Goal: Task Accomplishment & Management: Manage account settings

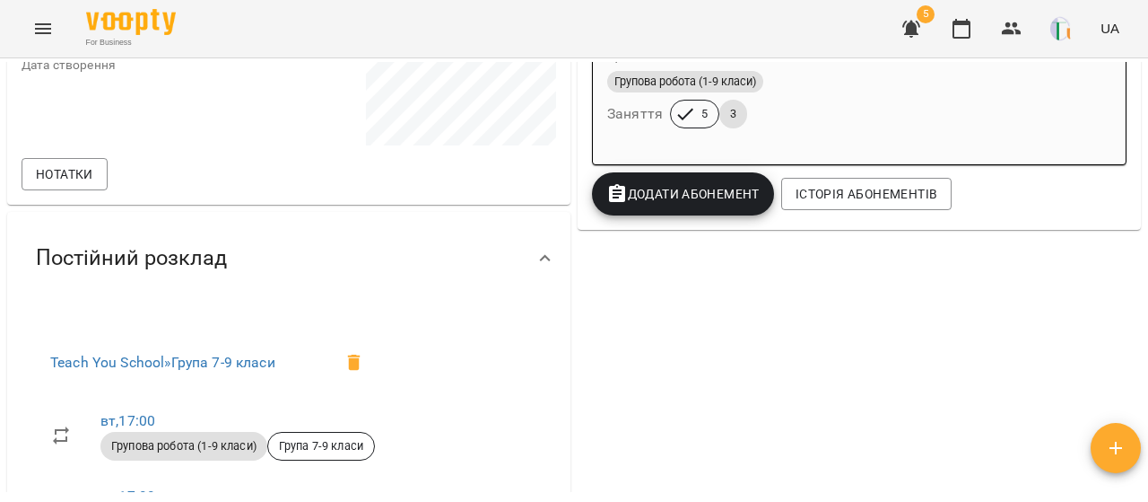
scroll to position [426, 0]
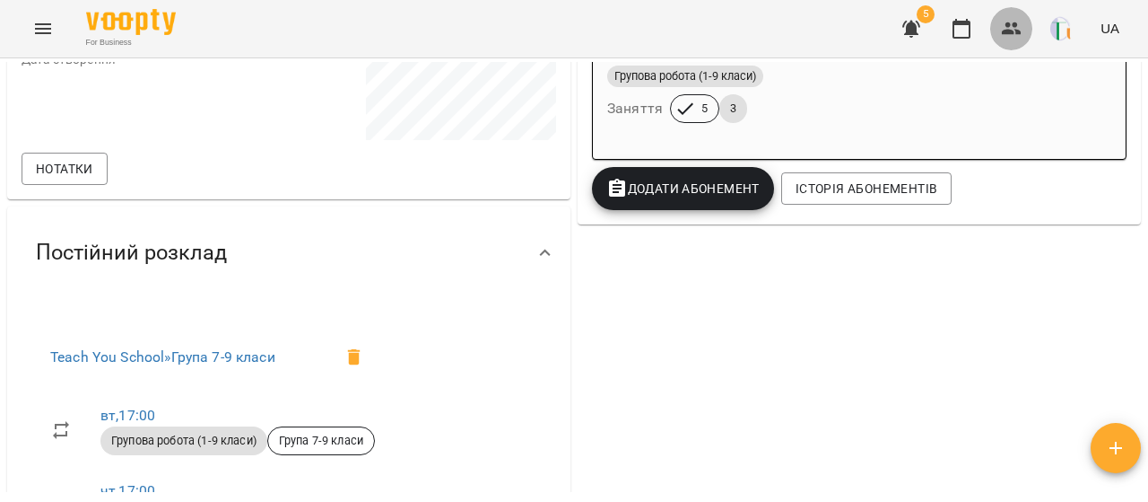
click at [1001, 33] on button "button" at bounding box center [1011, 28] width 43 height 43
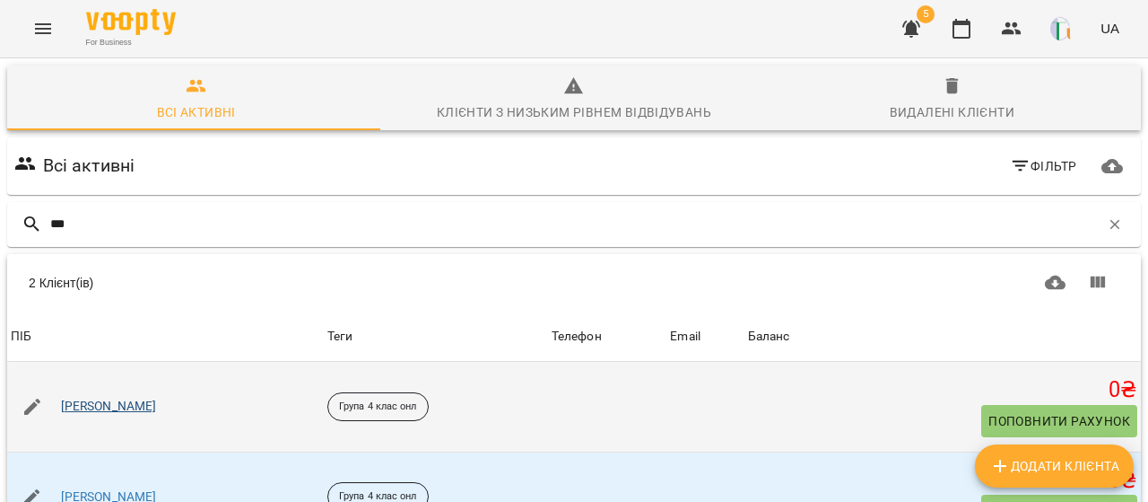
type input "***"
click at [113, 401] on link "[PERSON_NAME]" at bounding box center [109, 406] width 96 height 18
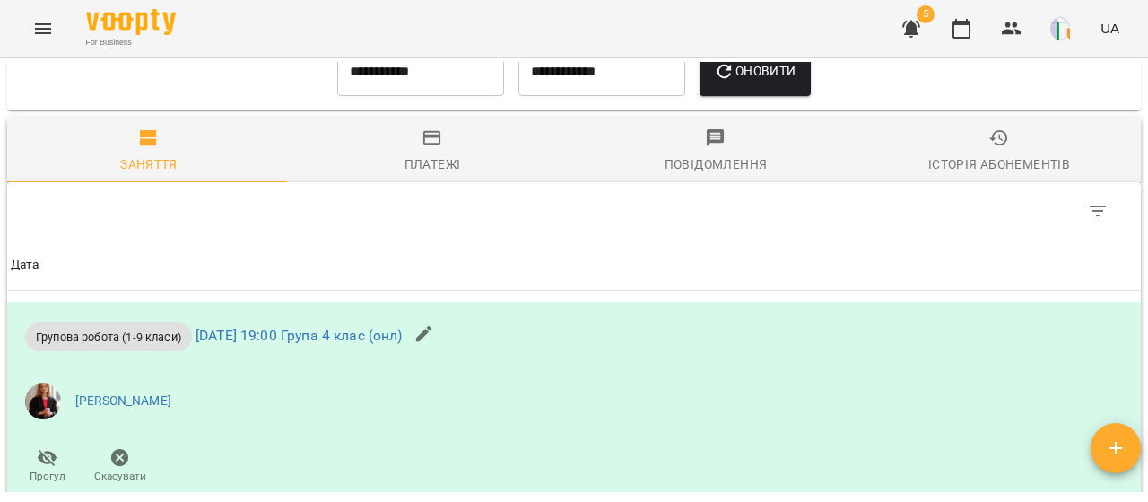
scroll to position [879, 0]
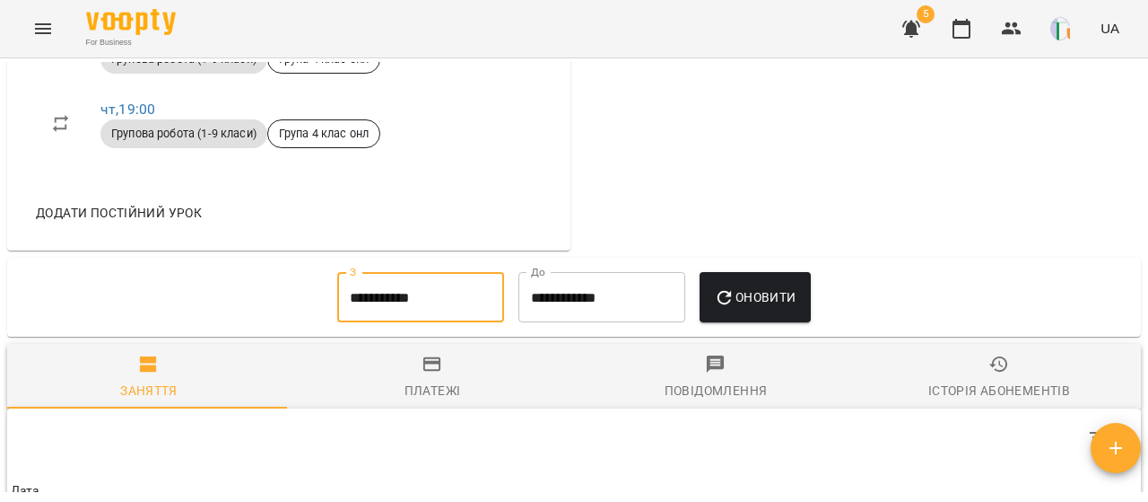
click at [414, 322] on input "**********" at bounding box center [420, 297] width 167 height 50
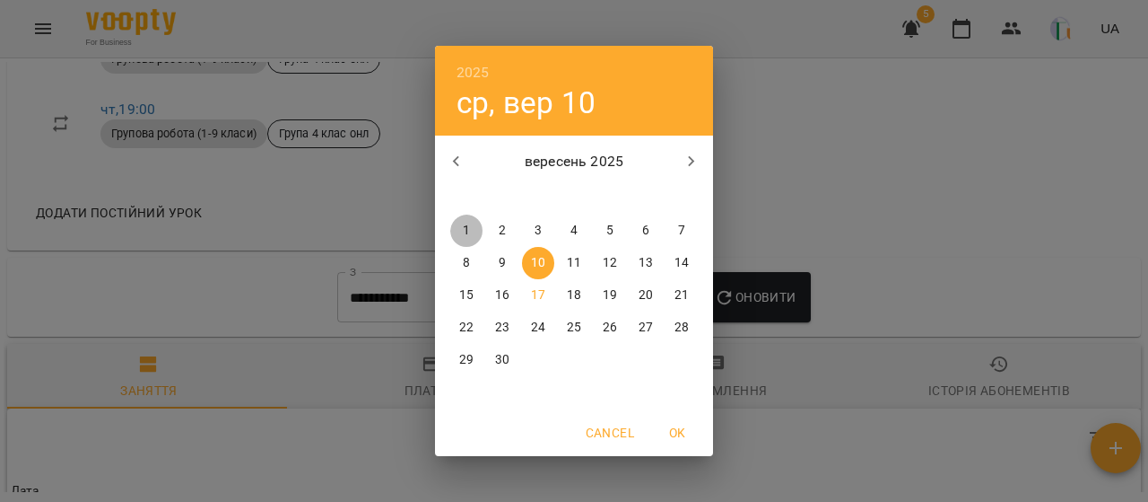
click at [467, 239] on p "1" at bounding box center [466, 231] width 7 height 18
type input "**********"
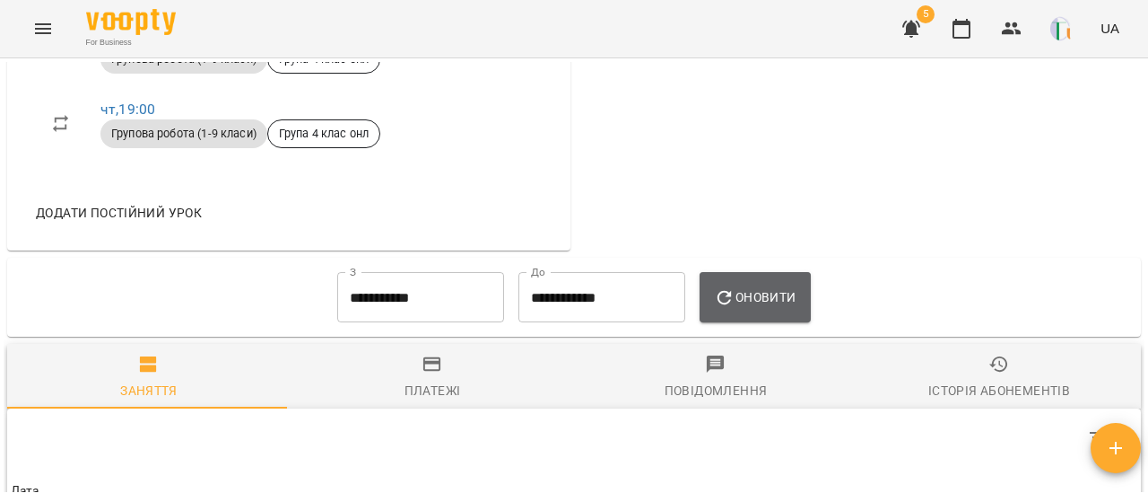
click at [784, 308] on span "Оновити" at bounding box center [755, 297] width 82 height 22
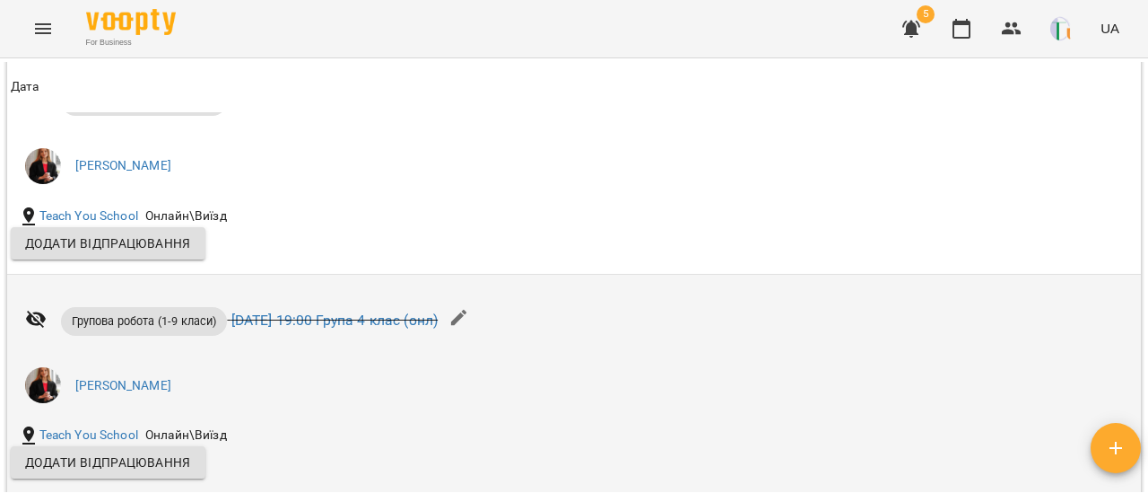
scroll to position [1267, 0]
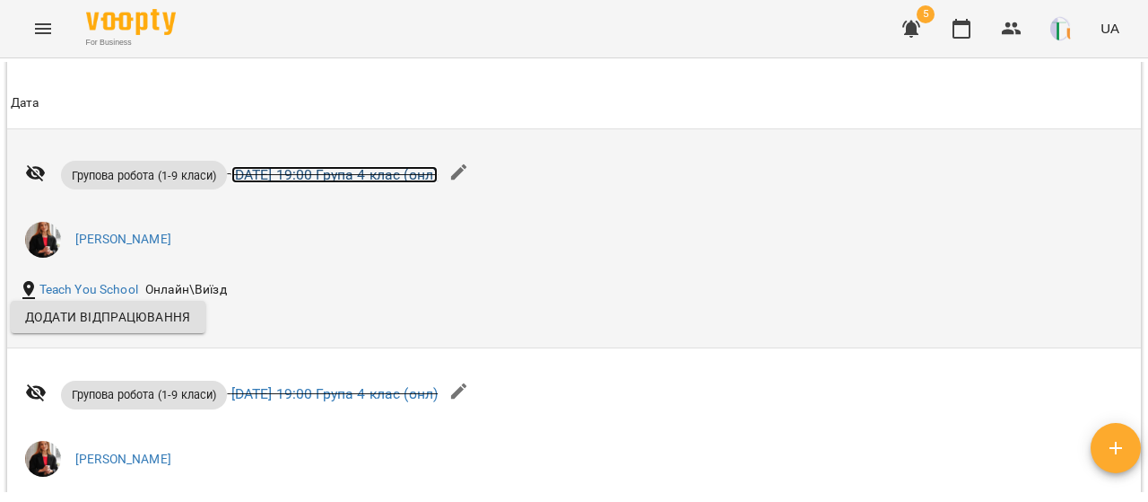
click at [413, 183] on link "[DATE] 19:00 Група 4 клас (онл)" at bounding box center [334, 174] width 207 height 17
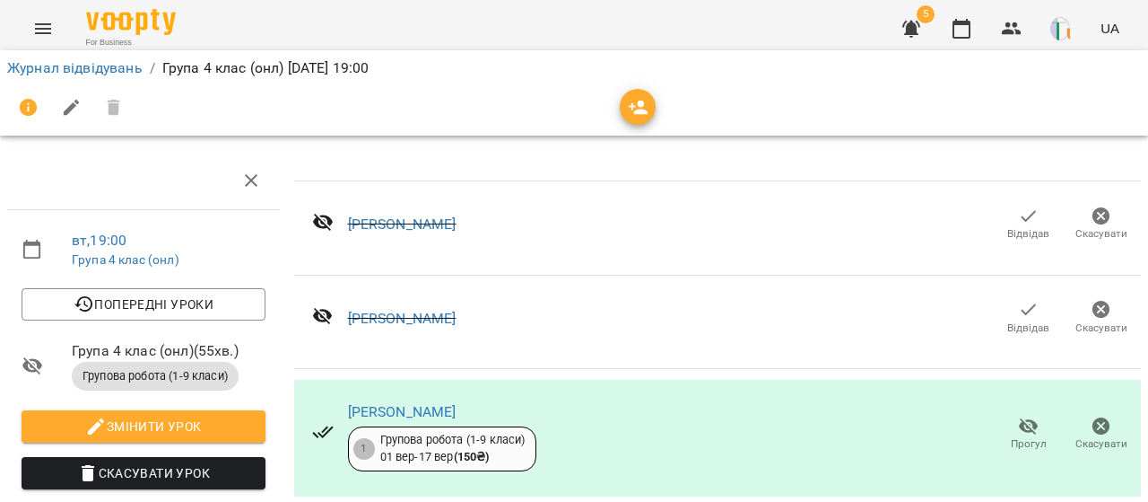
scroll to position [22, 0]
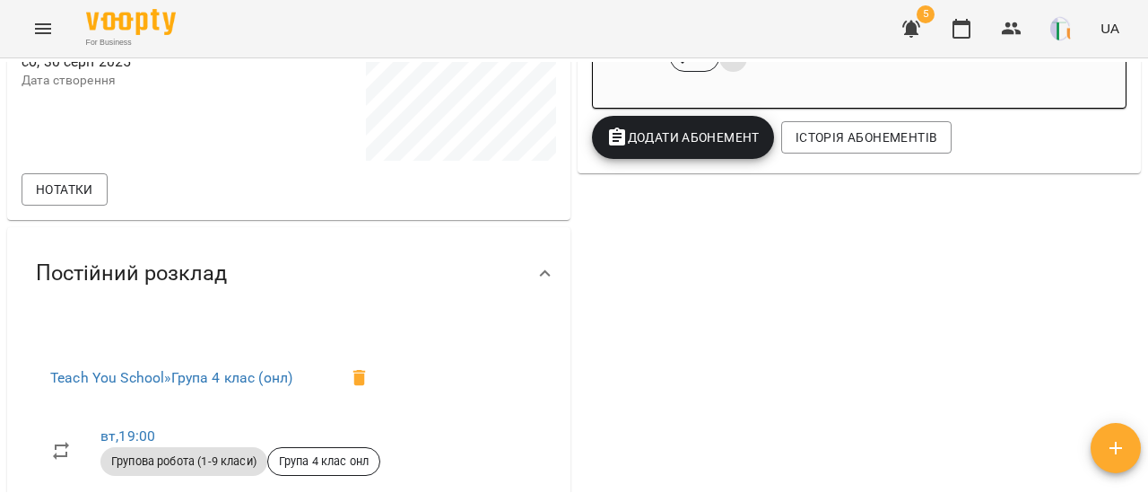
scroll to position [476, 0]
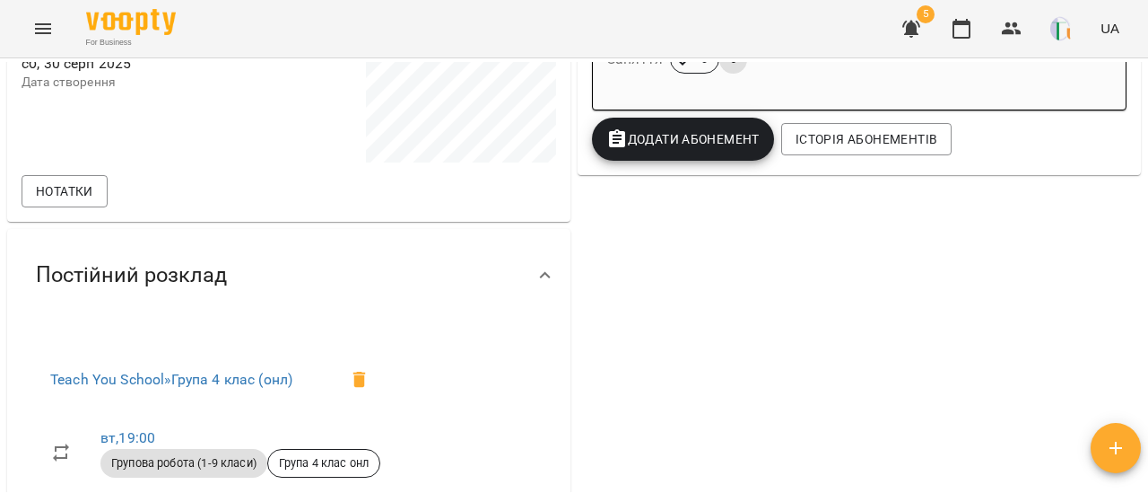
click at [869, 82] on div "Ціна 1200 ₴ Групова робота (1-9 класи) Заняття 3 5" at bounding box center [859, 35] width 533 height 122
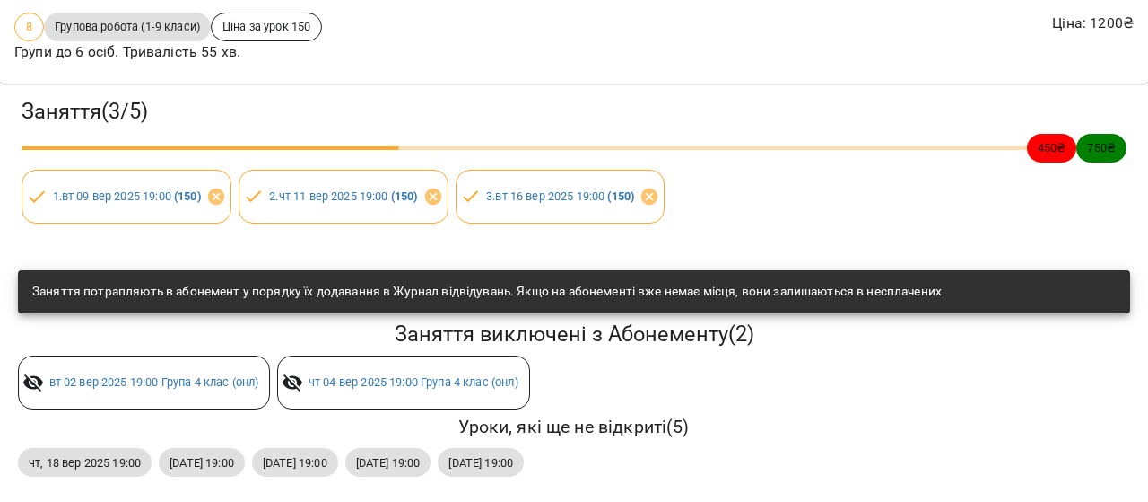
scroll to position [0, 7]
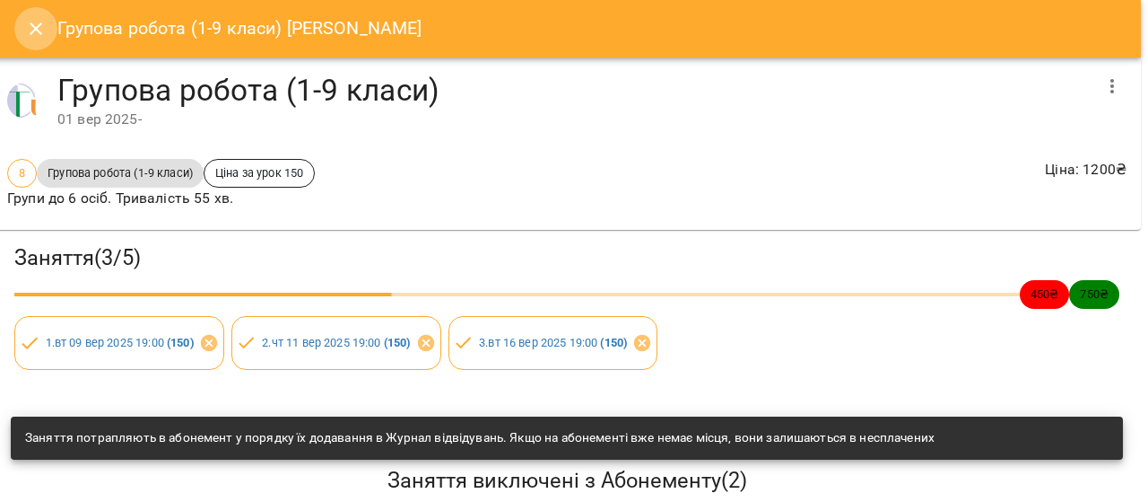
click at [38, 31] on icon "Close" at bounding box center [36, 28] width 13 height 13
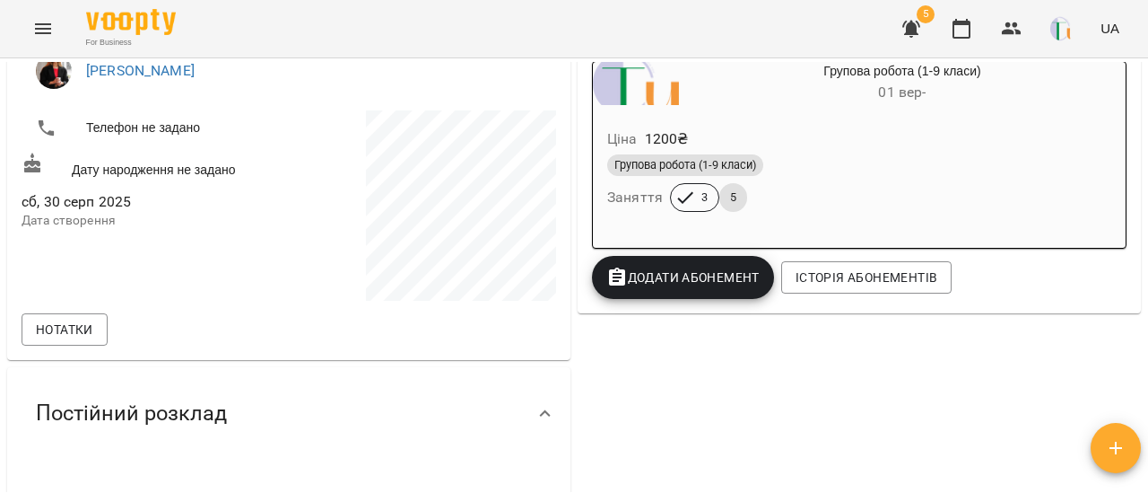
scroll to position [0, 0]
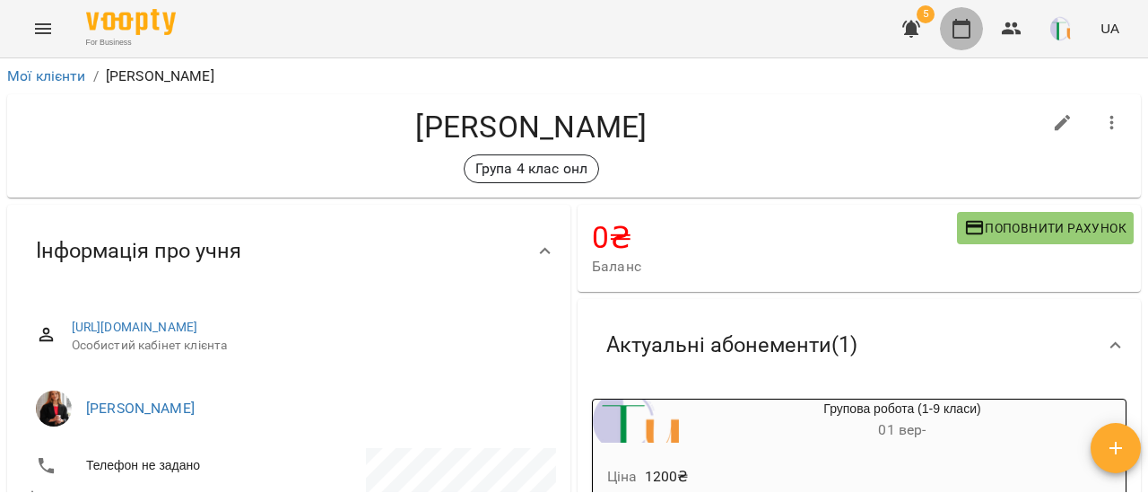
click at [960, 31] on icon "button" at bounding box center [962, 29] width 22 height 22
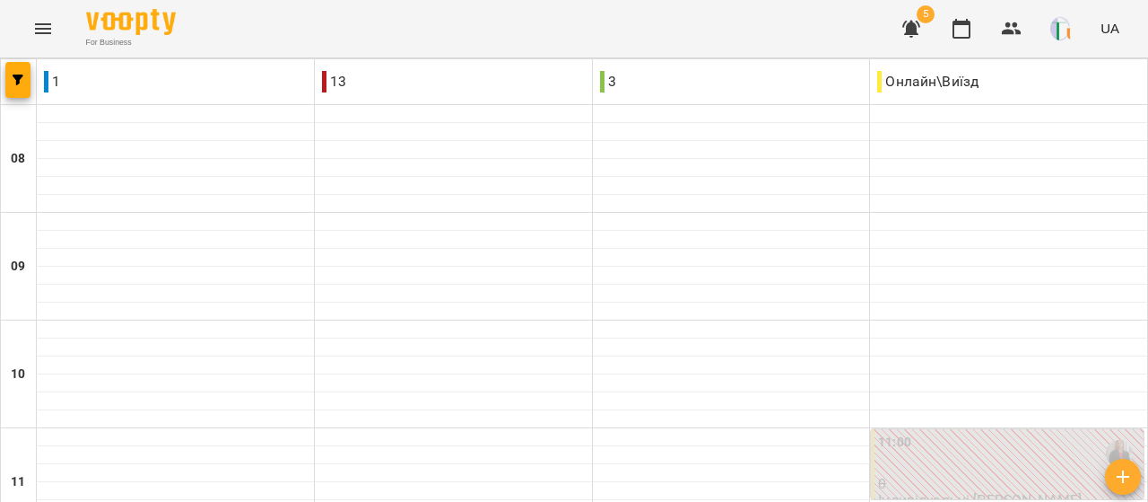
type input "**********"
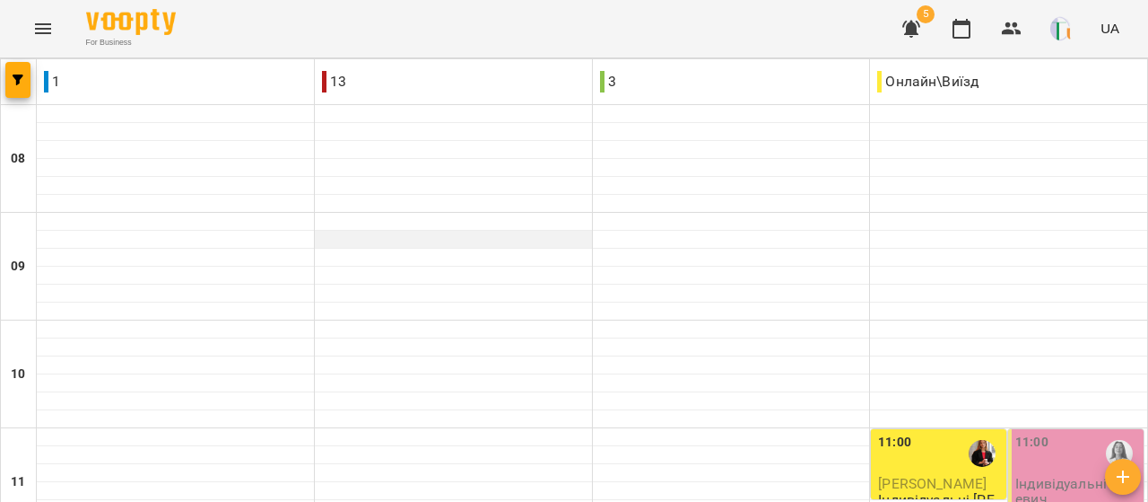
scroll to position [1121, 0]
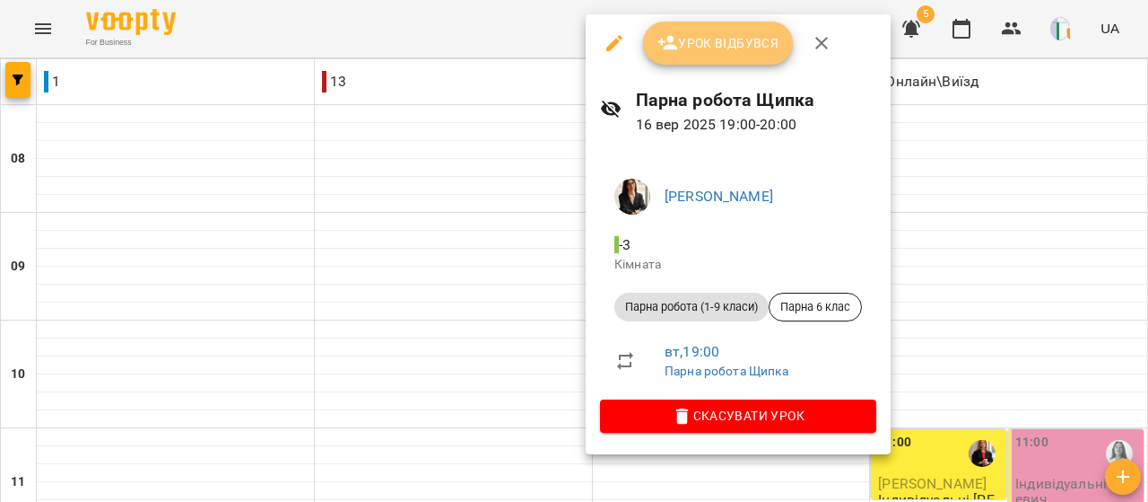
click at [694, 44] on span "Урок відбувся" at bounding box center [719, 43] width 122 height 22
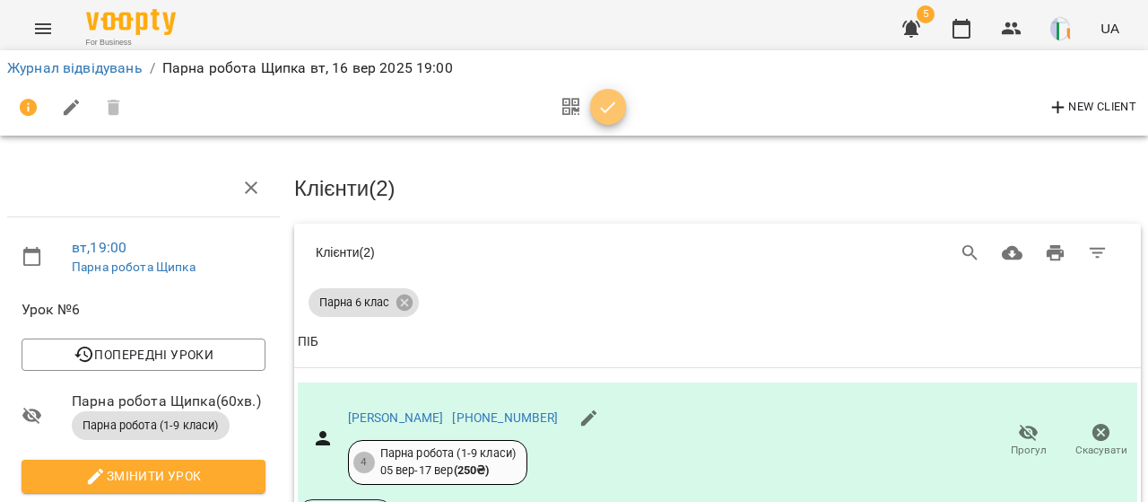
click at [606, 105] on icon "button" at bounding box center [609, 108] width 22 height 22
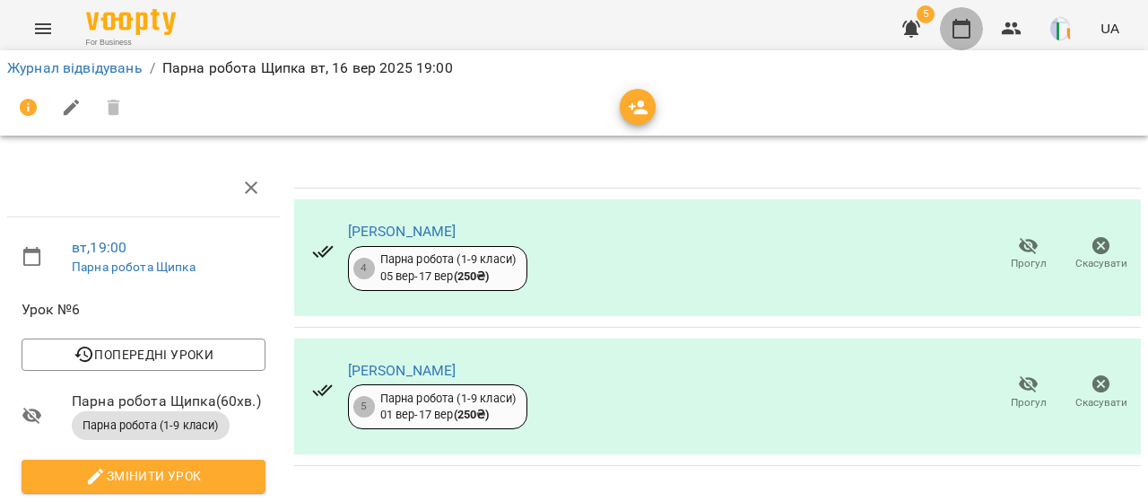
click at [955, 39] on icon "button" at bounding box center [962, 29] width 22 height 22
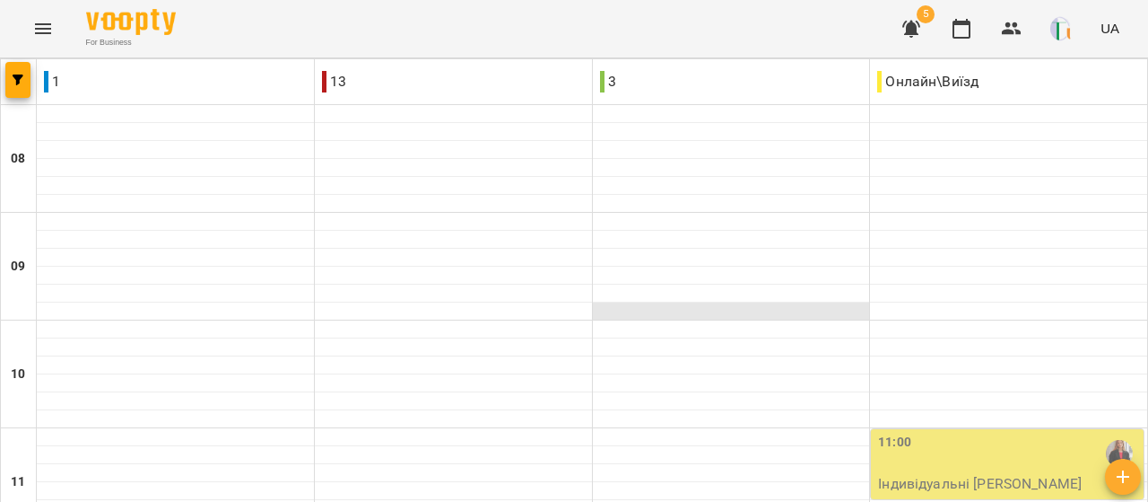
scroll to position [1121, 0]
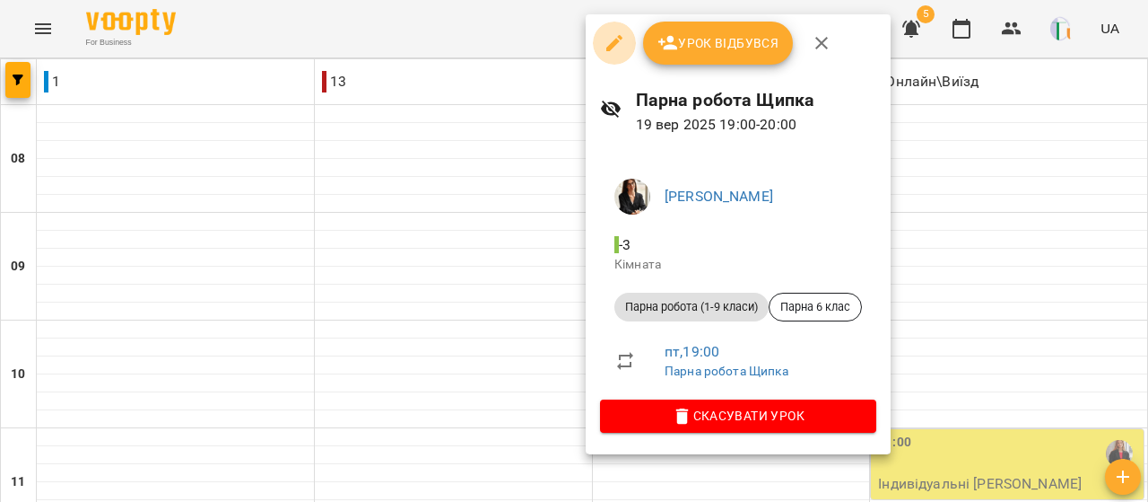
click at [610, 39] on icon "button" at bounding box center [615, 43] width 22 height 22
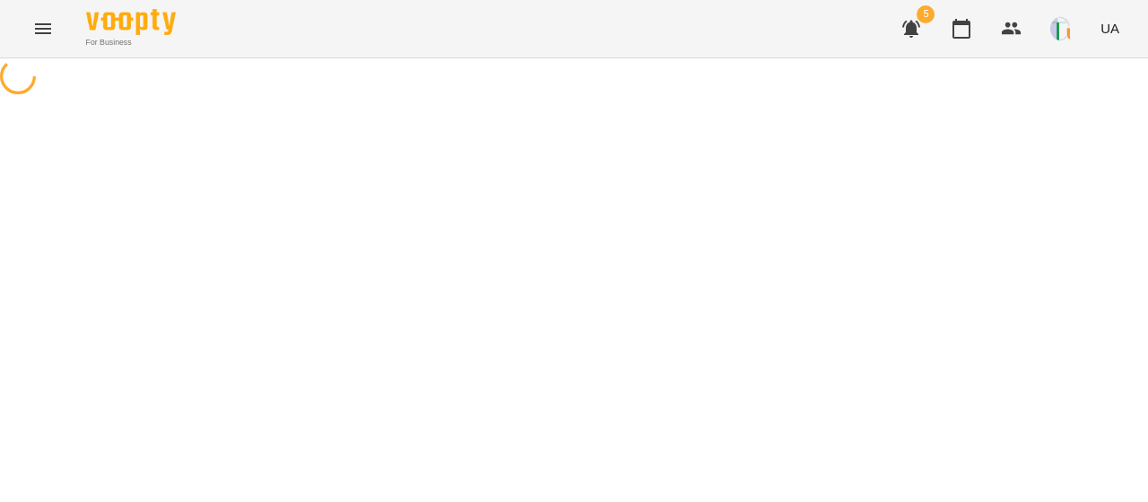
select select "**********"
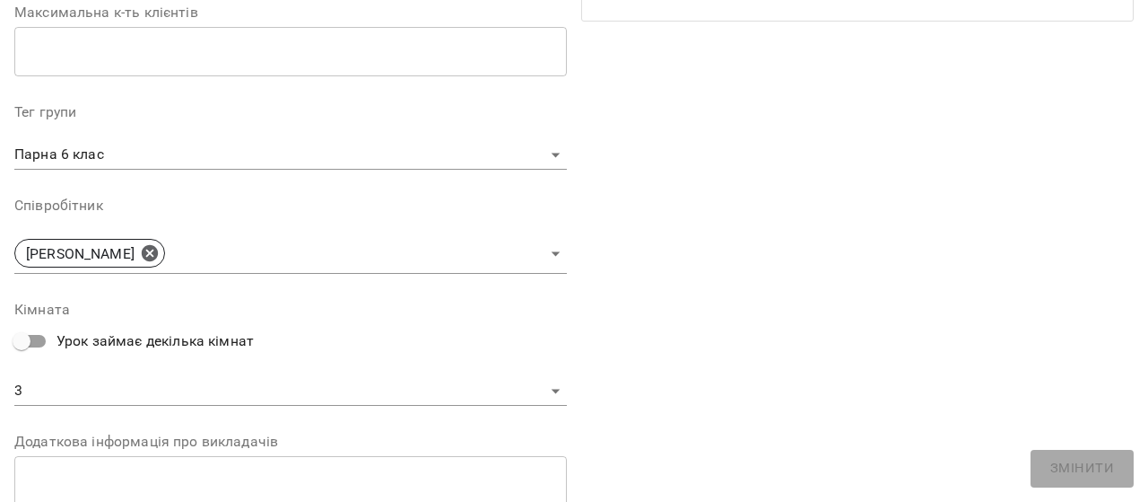
scroll to position [489, 0]
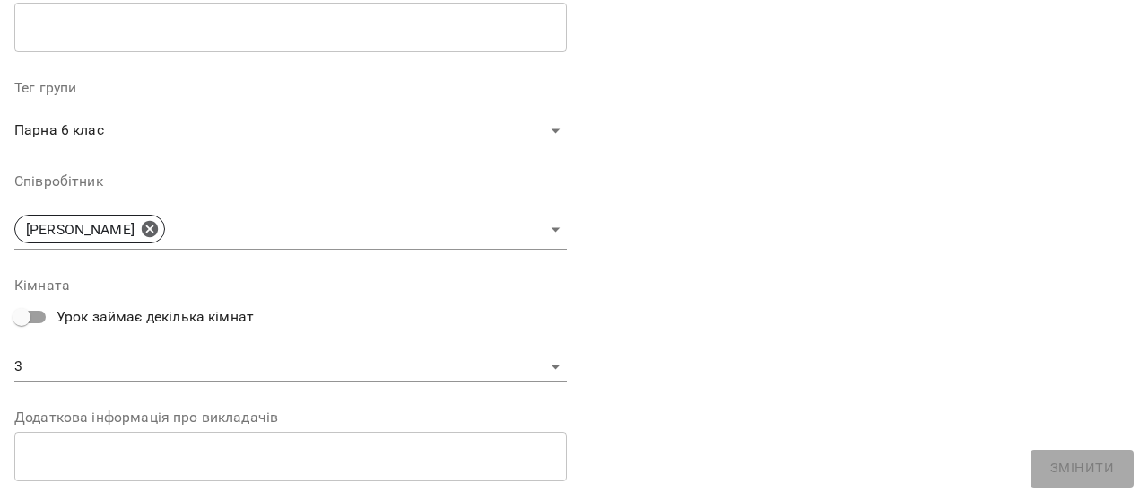
click at [348, 230] on body "For Business 5 UA Журнал відвідувань / Парна робота Щипка [DATE] 19:00 / Урок в…" at bounding box center [574, 441] width 1148 height 882
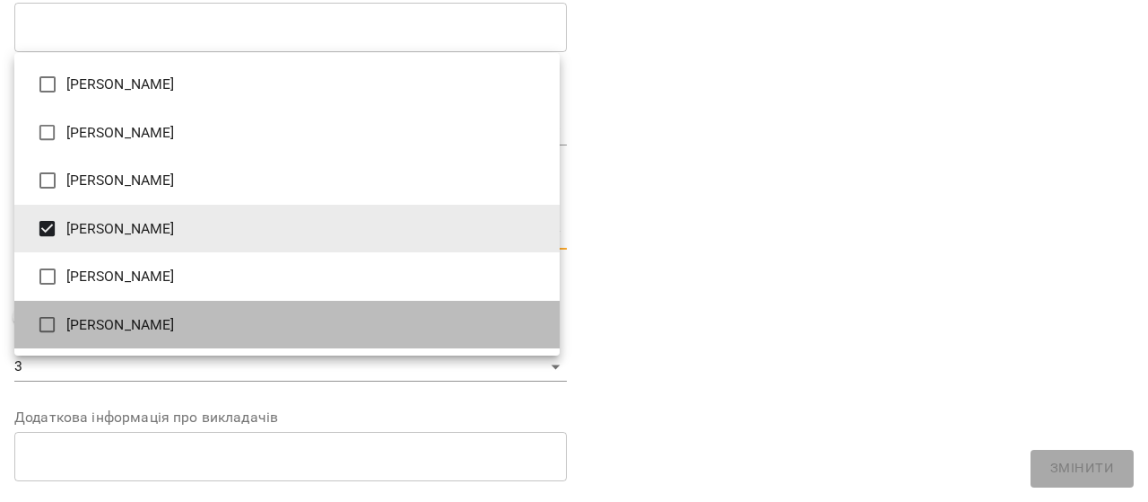
click at [157, 318] on li "[PERSON_NAME]" at bounding box center [286, 325] width 545 height 48
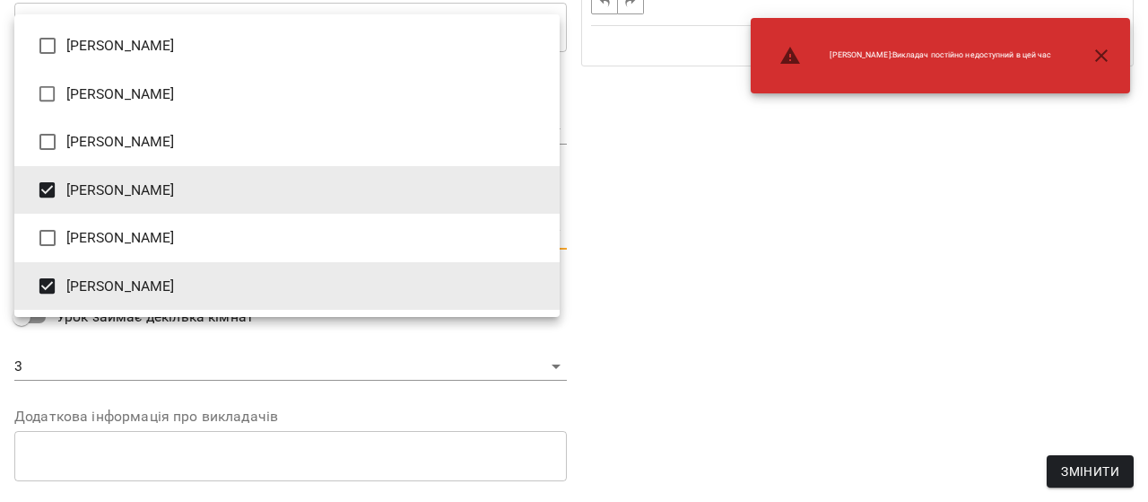
click at [598, 305] on div at bounding box center [574, 251] width 1148 height 502
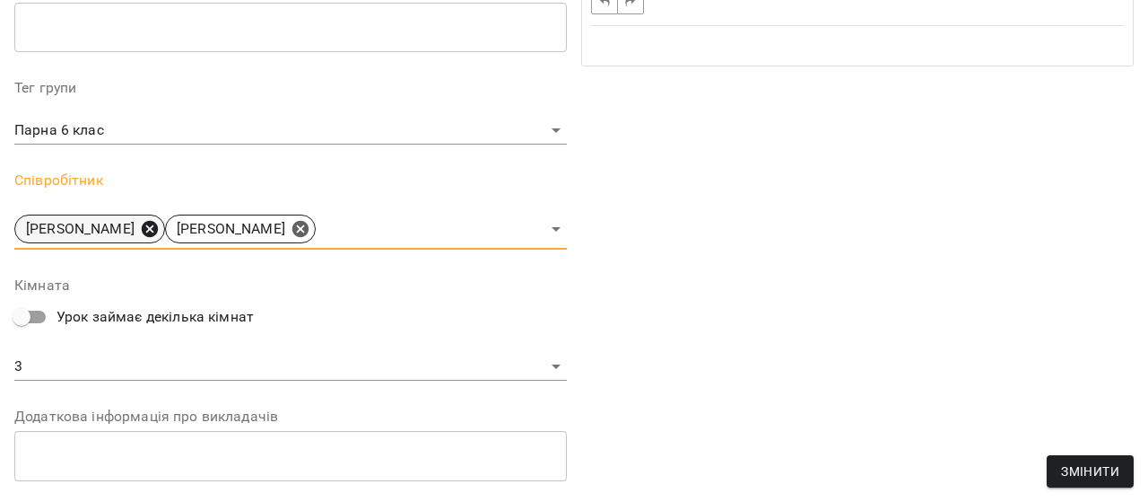
click at [153, 231] on icon at bounding box center [150, 229] width 16 height 16
type input "**********"
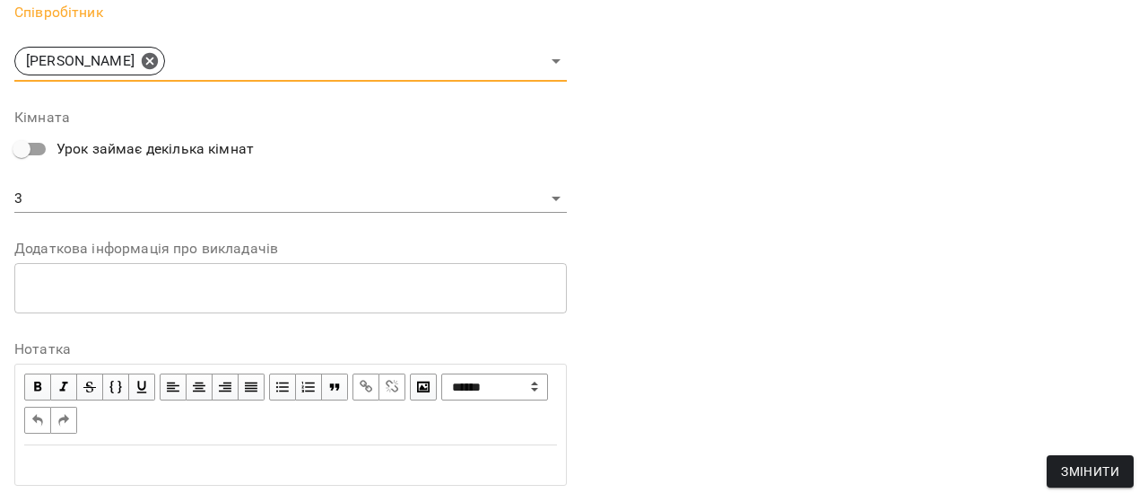
scroll to position [777, 0]
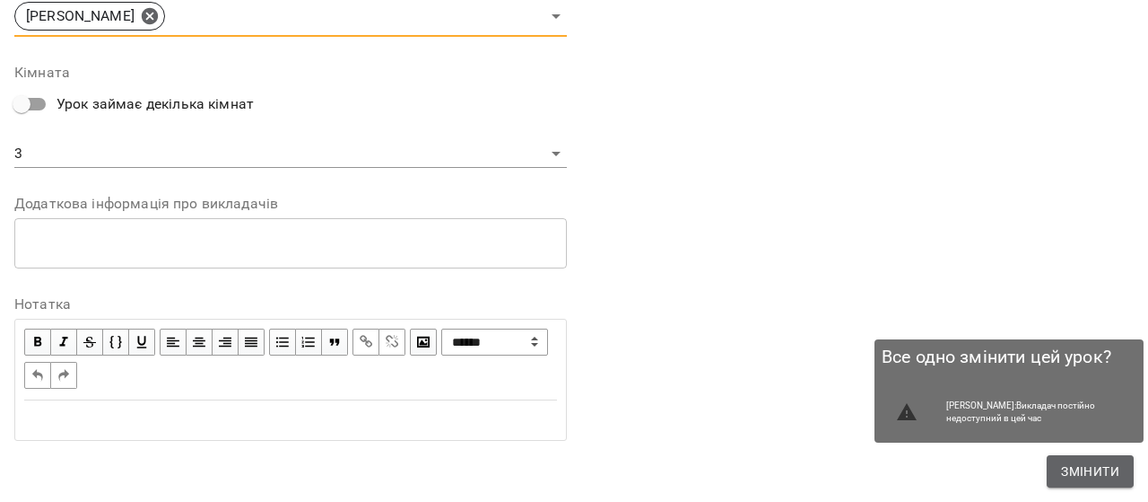
click at [1073, 474] on span "Змінити" at bounding box center [1090, 471] width 58 height 22
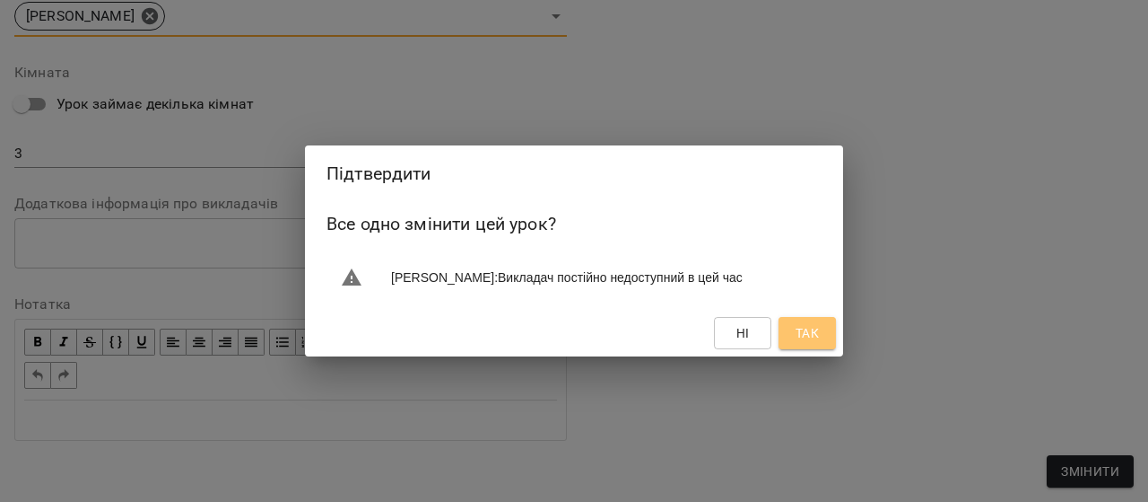
click at [798, 335] on span "Так" at bounding box center [807, 333] width 23 height 22
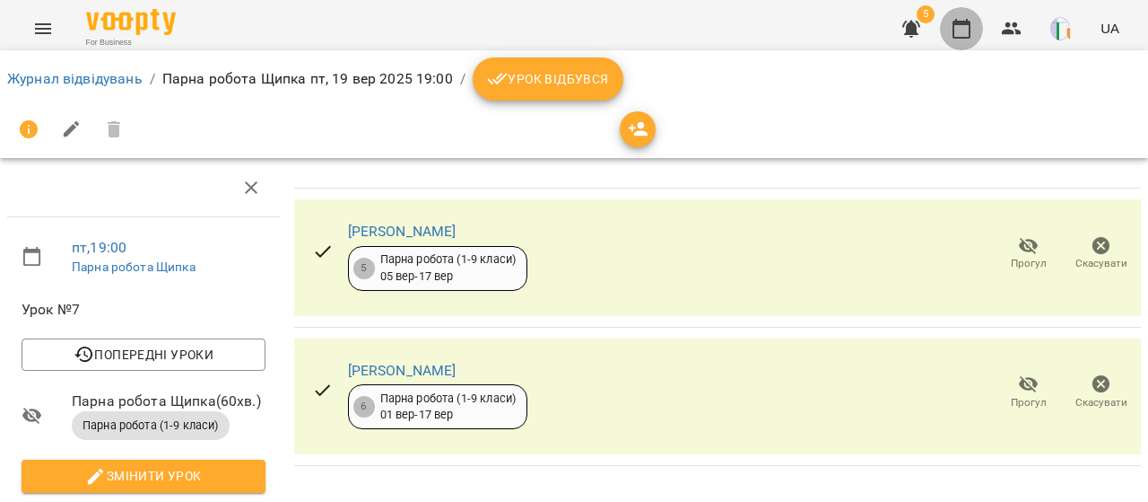
click at [958, 39] on icon "button" at bounding box center [962, 29] width 22 height 22
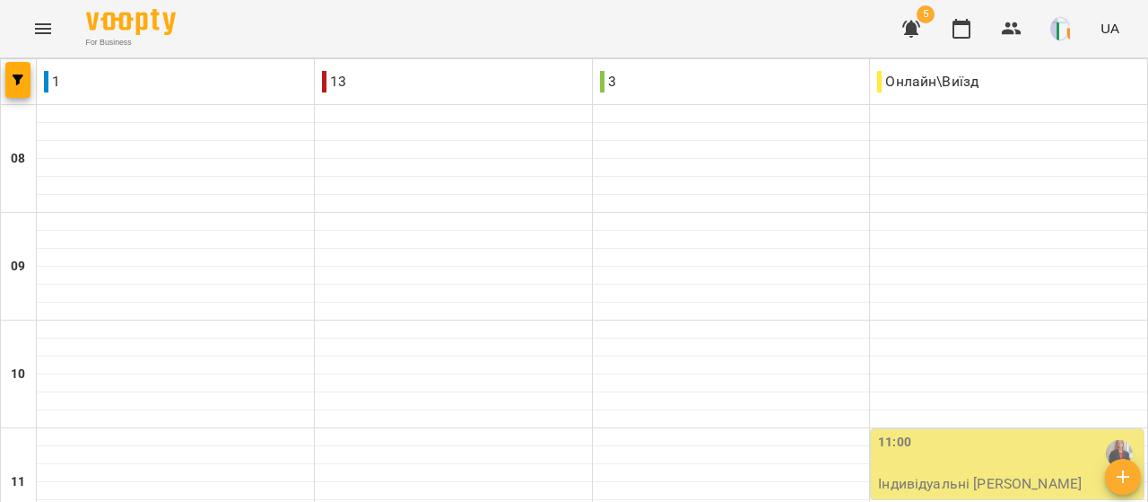
scroll to position [1106, 0]
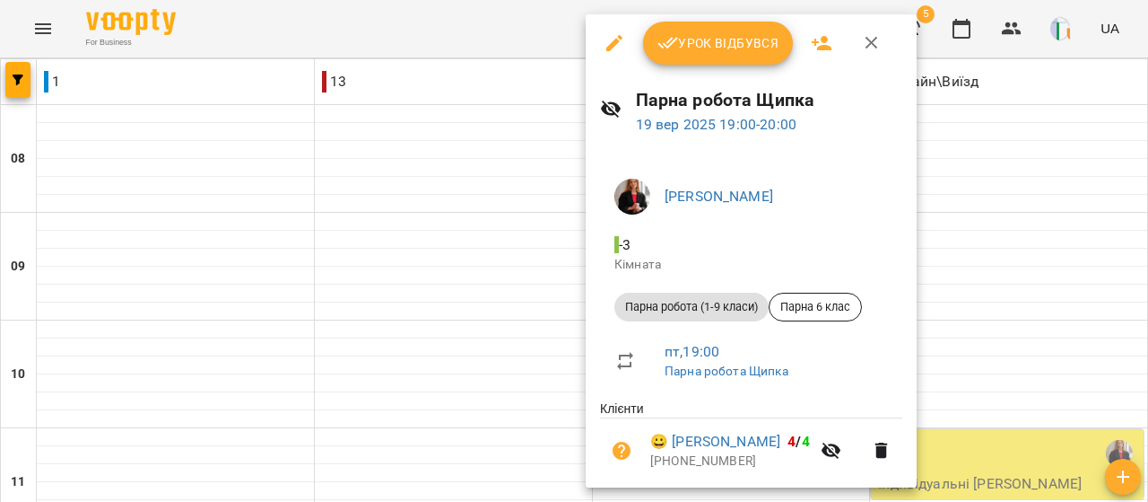
click at [1025, 205] on div at bounding box center [574, 251] width 1148 height 502
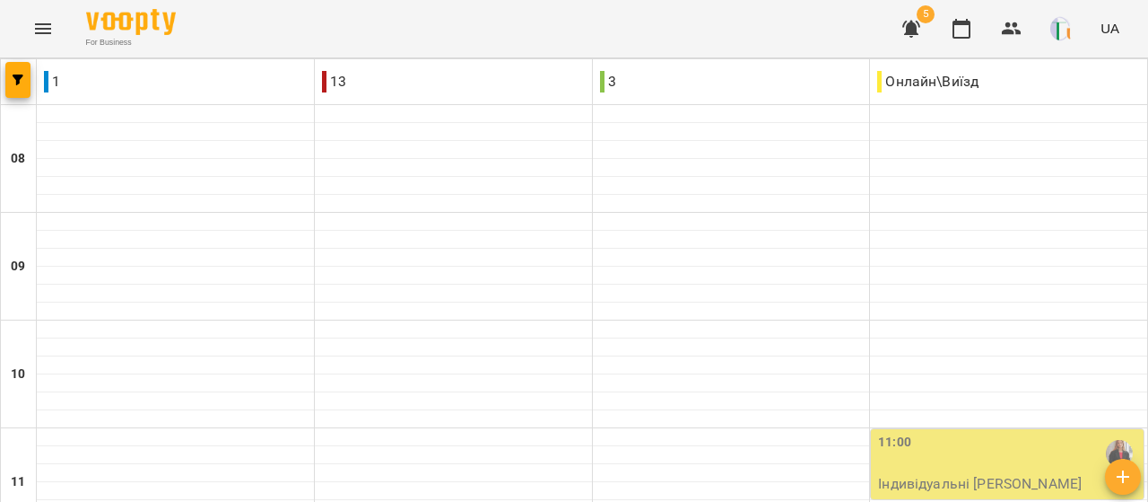
scroll to position [1084, 0]
type input "**********"
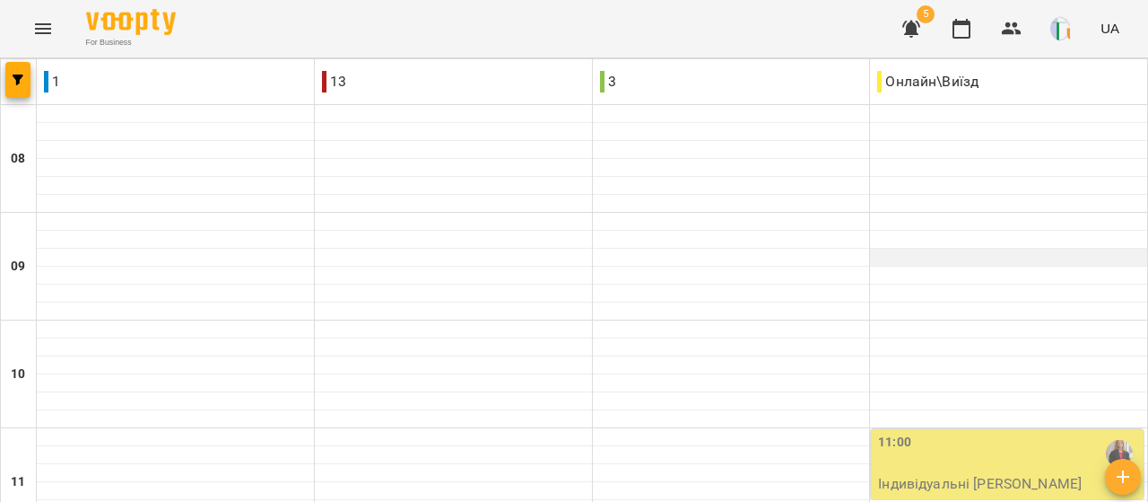
scroll to position [961, 0]
type input "**********"
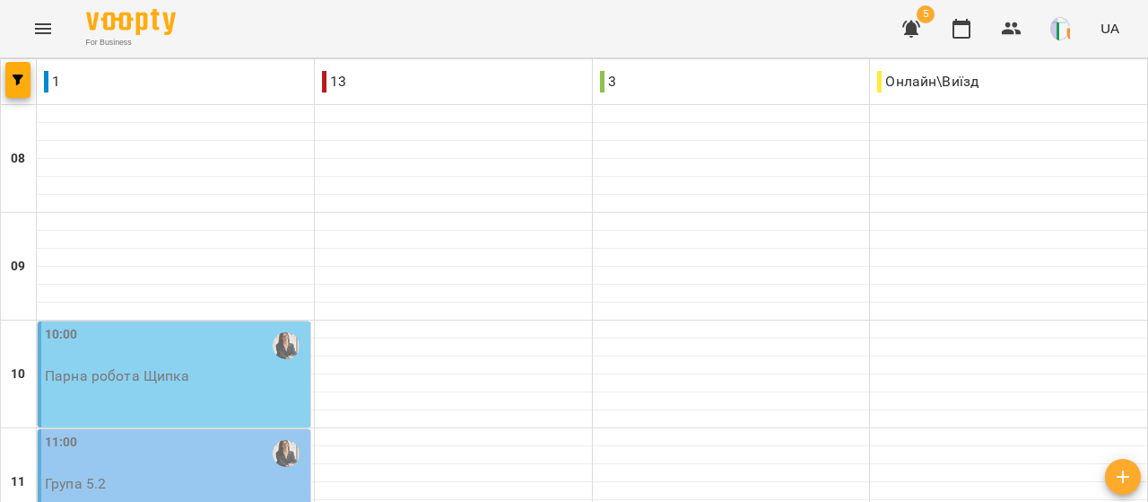
scroll to position [168, 0]
click at [257, 325] on div "10:00" at bounding box center [176, 345] width 262 height 41
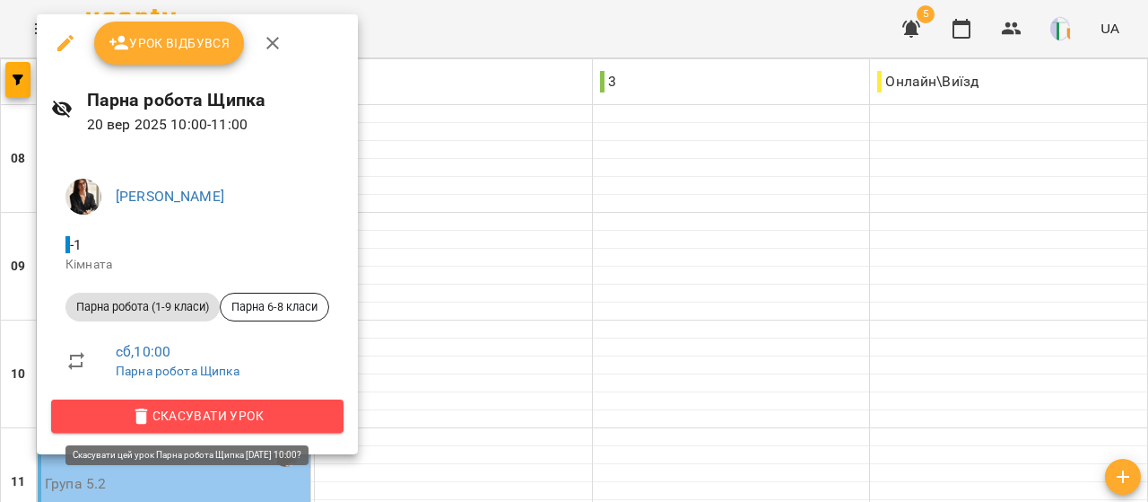
click at [221, 417] on span "Скасувати Урок" at bounding box center [197, 416] width 264 height 22
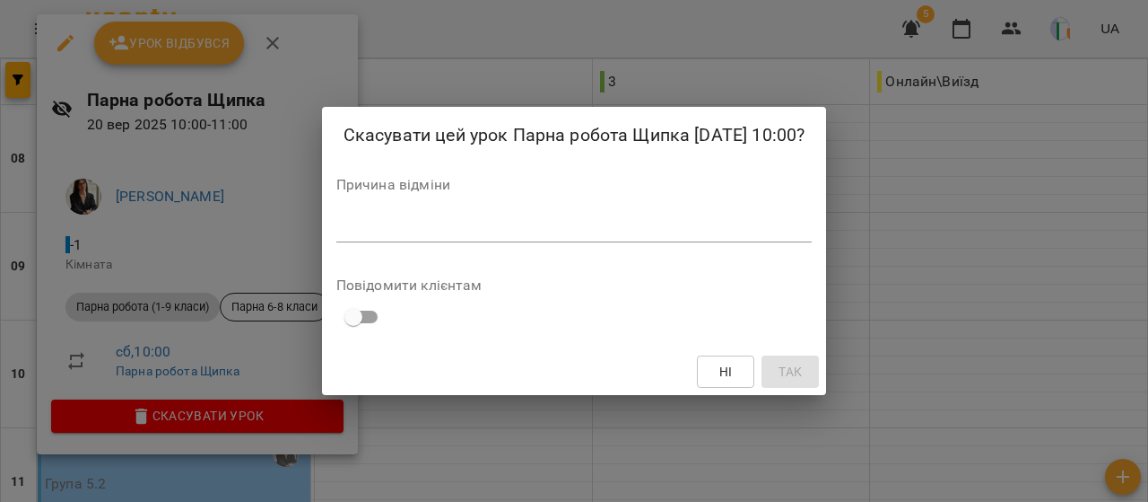
click at [468, 231] on div "*" at bounding box center [574, 228] width 476 height 29
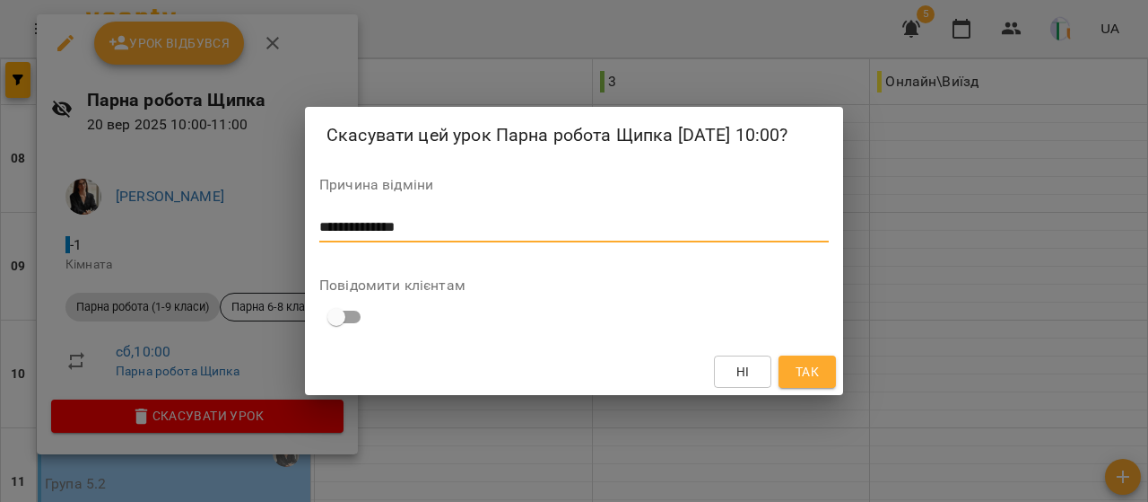
type textarea "**********"
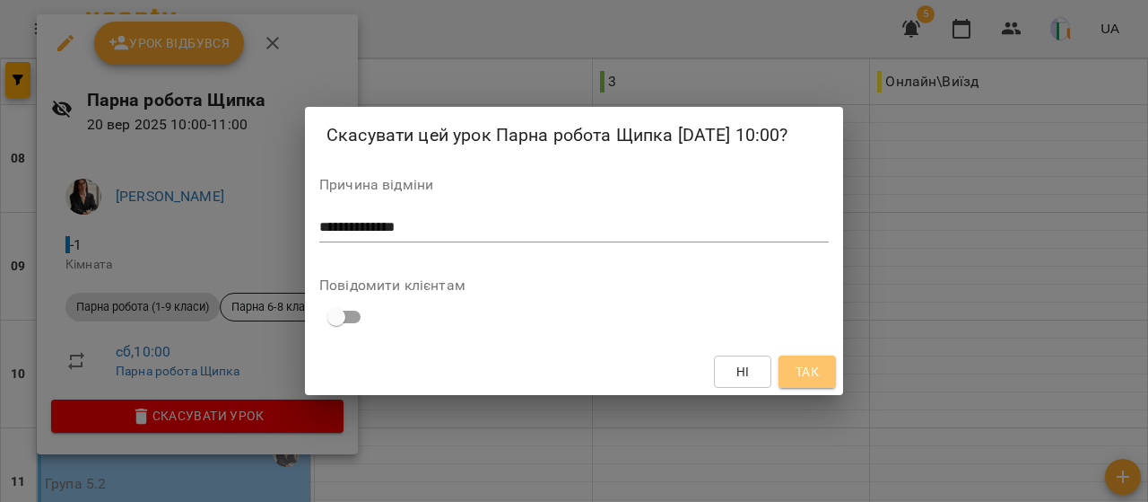
click at [806, 382] on span "Так" at bounding box center [807, 372] width 23 height 22
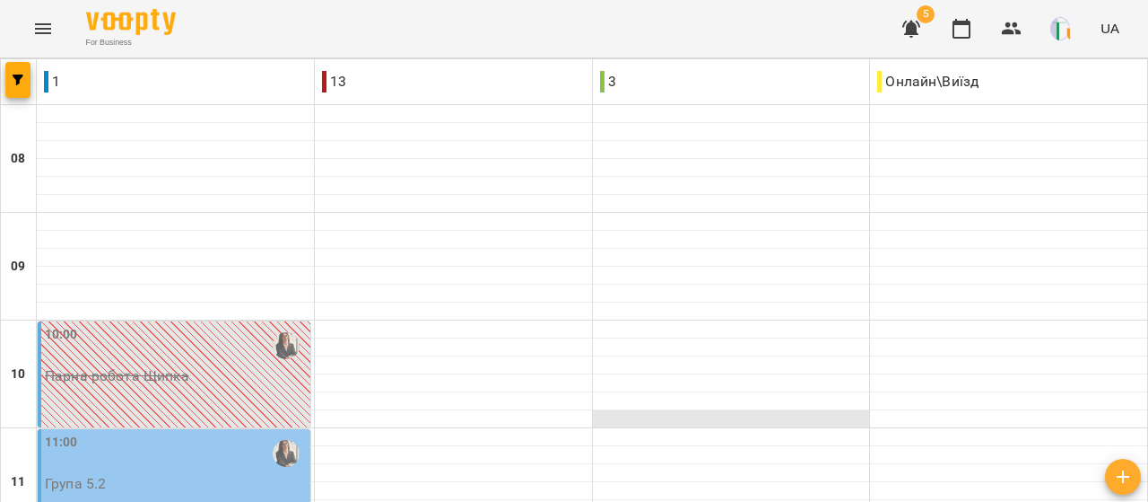
scroll to position [316, 0]
click at [257, 432] on div "11:00 Група 5.2" at bounding box center [176, 461] width 262 height 59
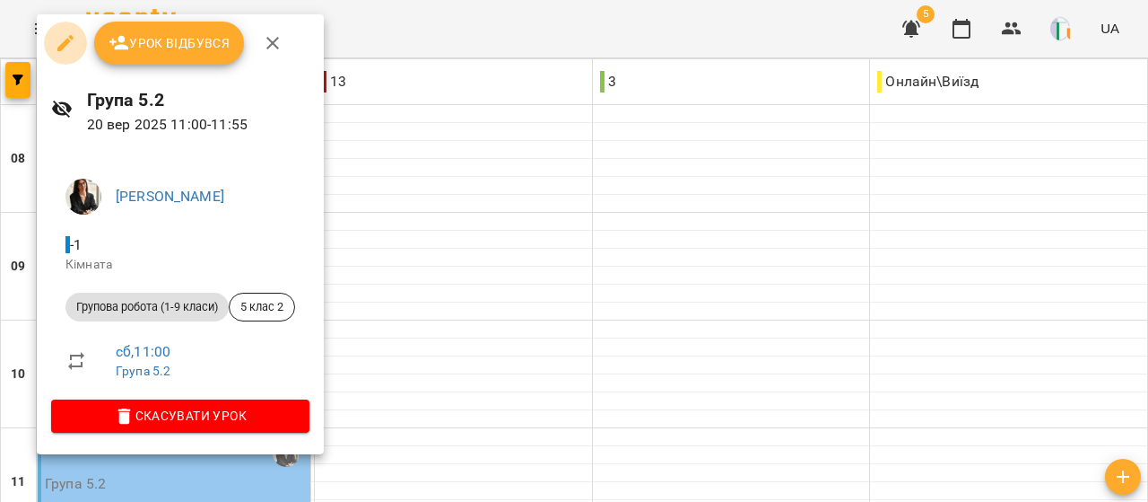
click at [69, 34] on icon "button" at bounding box center [66, 43] width 22 height 22
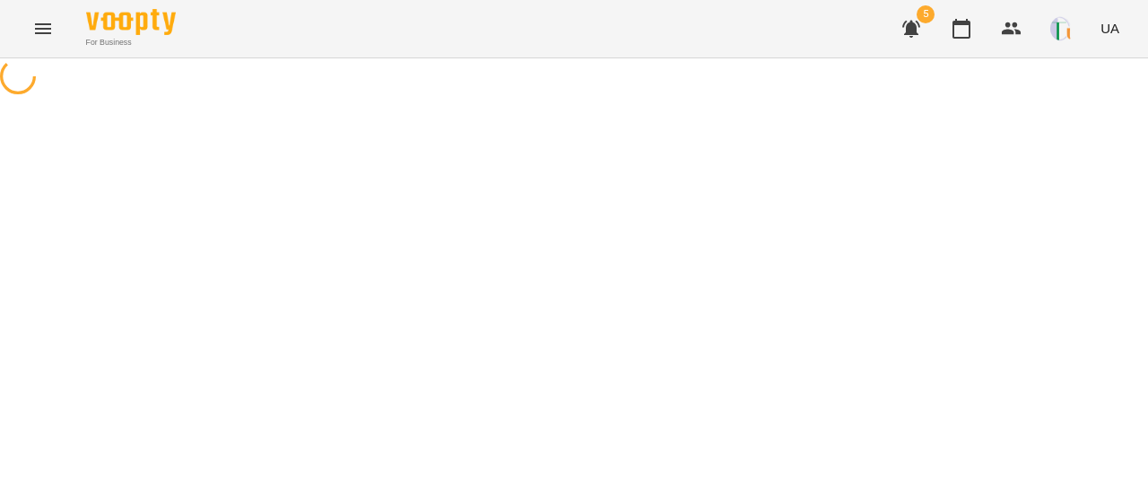
select select "**********"
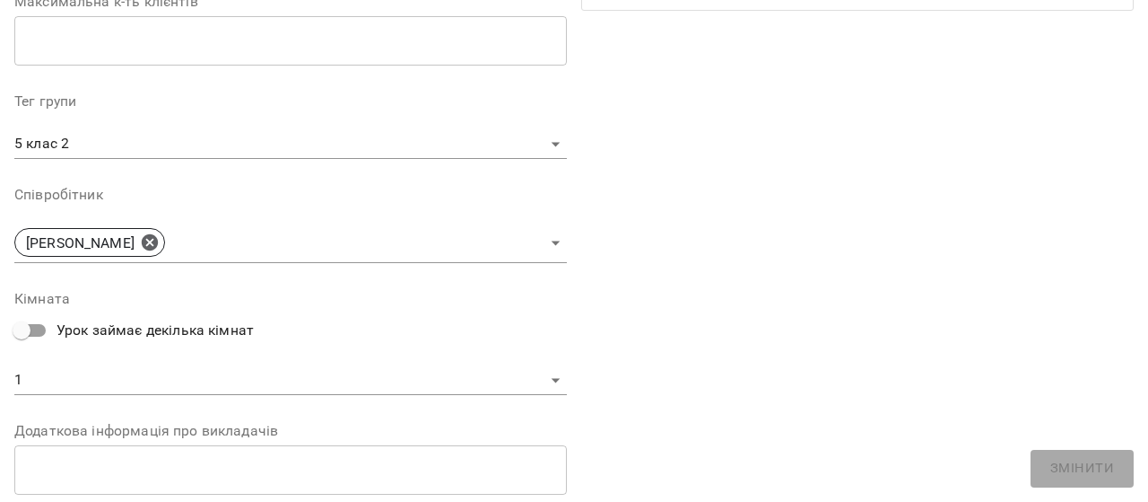
scroll to position [474, 0]
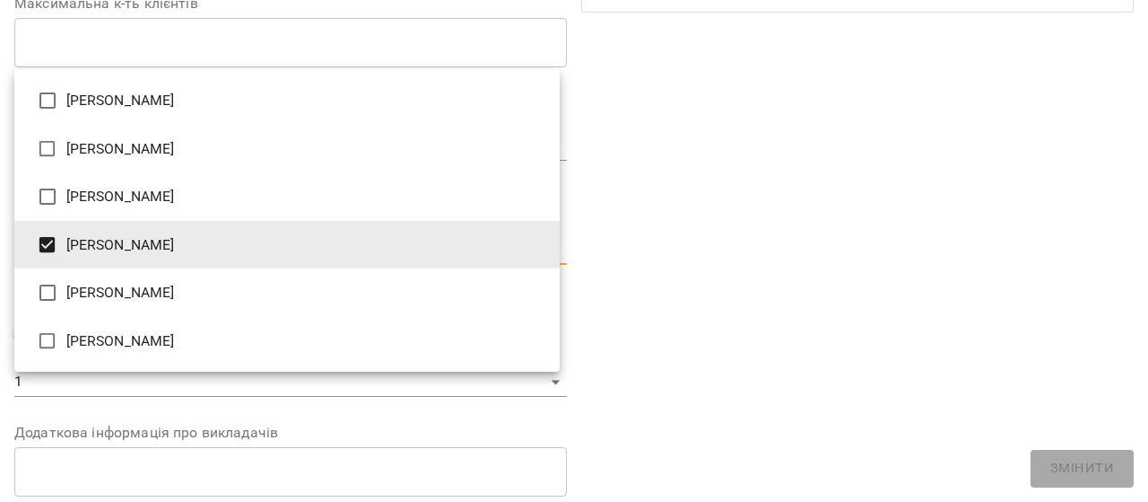
click at [258, 234] on body "For Business 5 UA Журнал відвідувань / Група 5.2 [DATE] 11:00 / Урок відбувся с…" at bounding box center [574, 441] width 1148 height 882
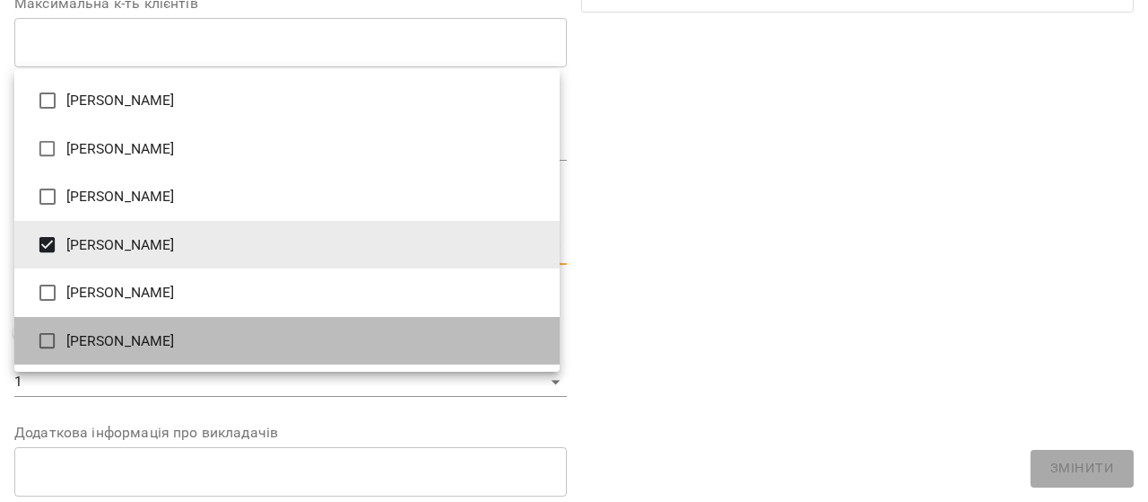
click at [197, 329] on li "[PERSON_NAME]" at bounding box center [286, 341] width 545 height 48
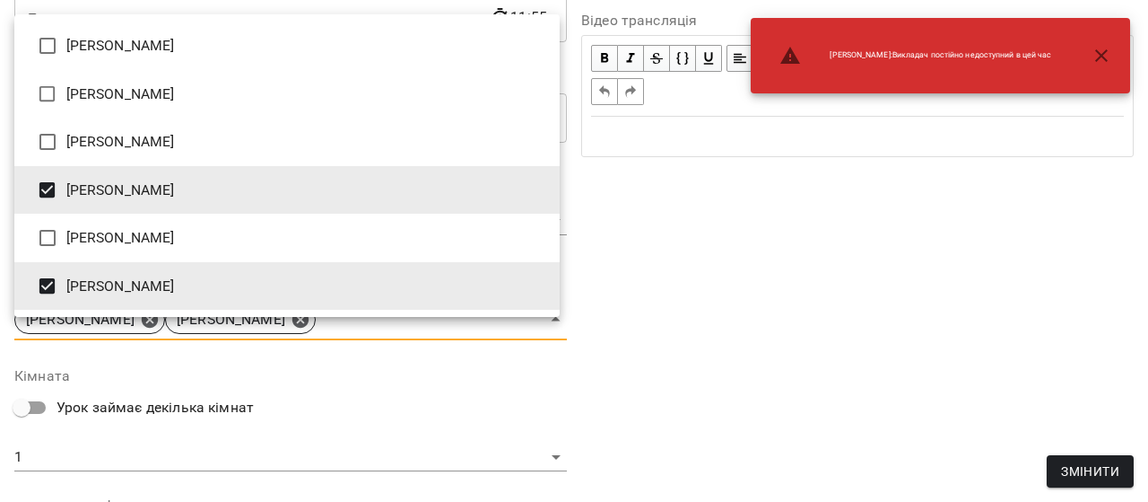
scroll to position [548, 0]
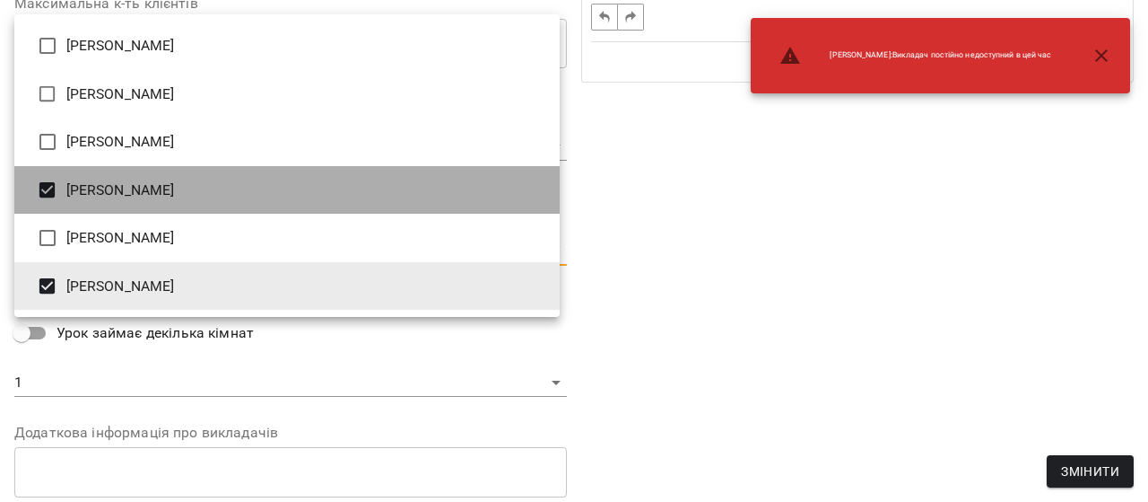
click at [85, 193] on li "[PERSON_NAME]" at bounding box center [286, 190] width 545 height 48
type input "**********"
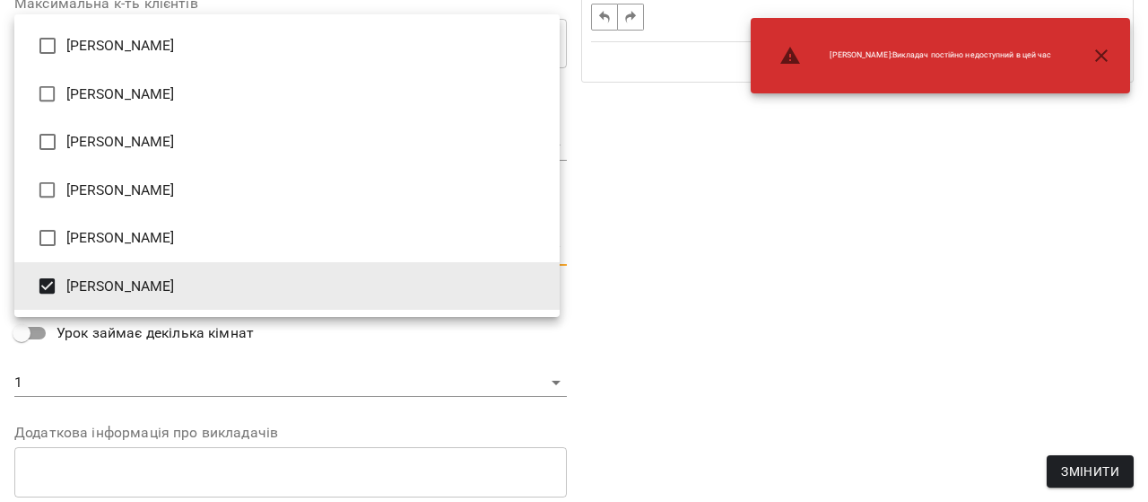
click at [1088, 464] on div at bounding box center [574, 251] width 1148 height 502
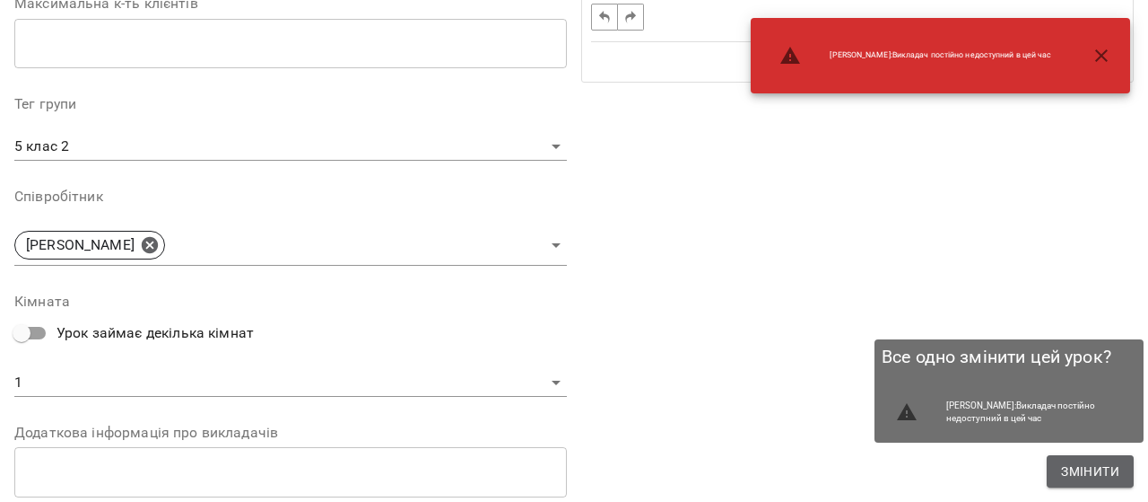
click at [1096, 473] on span "Змінити" at bounding box center [1090, 471] width 58 height 22
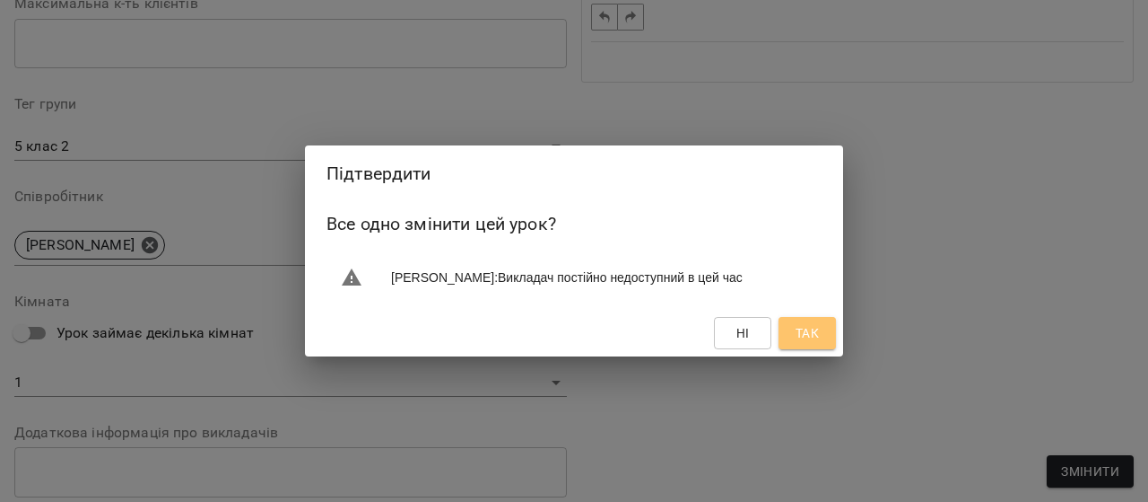
click at [824, 340] on button "Так" at bounding box center [807, 333] width 57 height 32
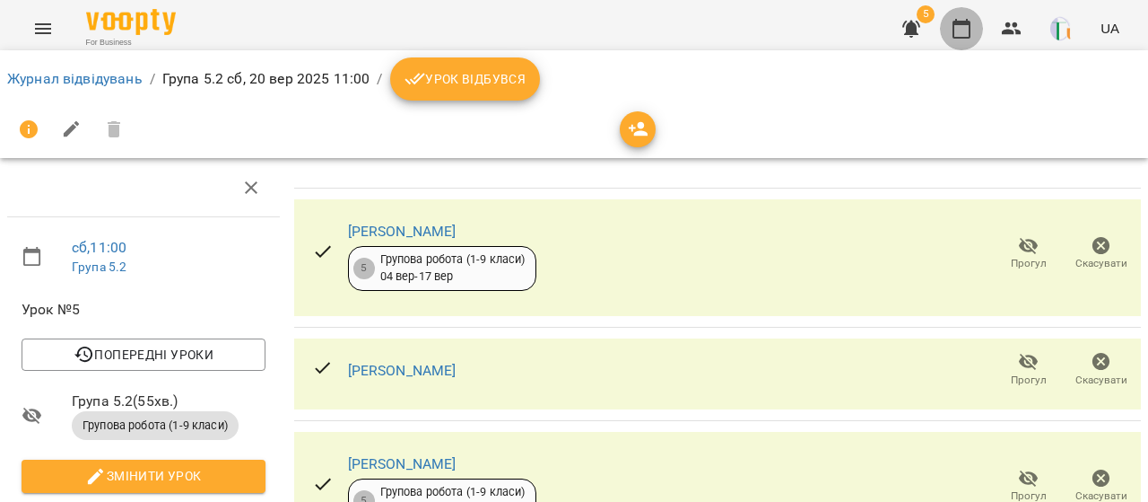
click at [971, 26] on icon "button" at bounding box center [962, 29] width 18 height 20
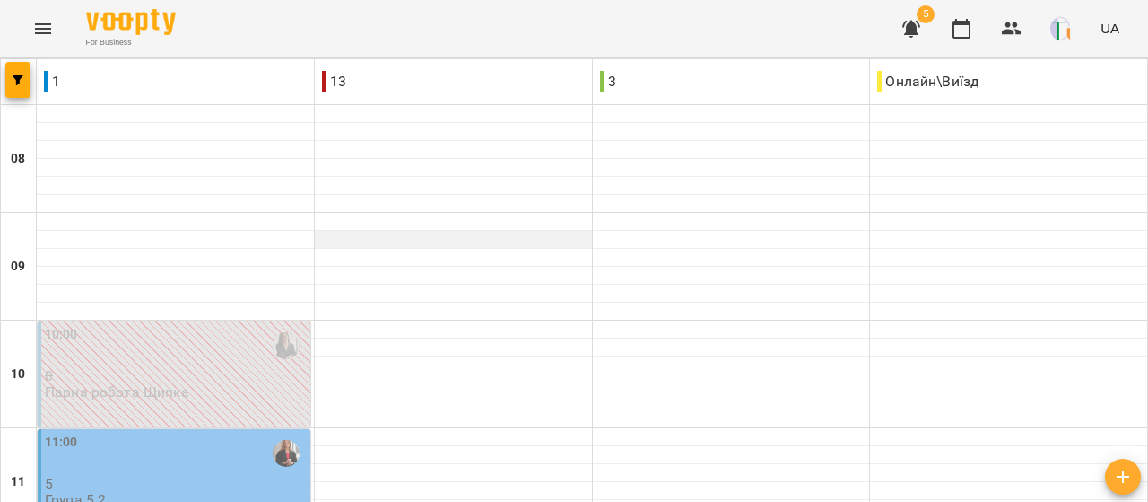
scroll to position [351, 0]
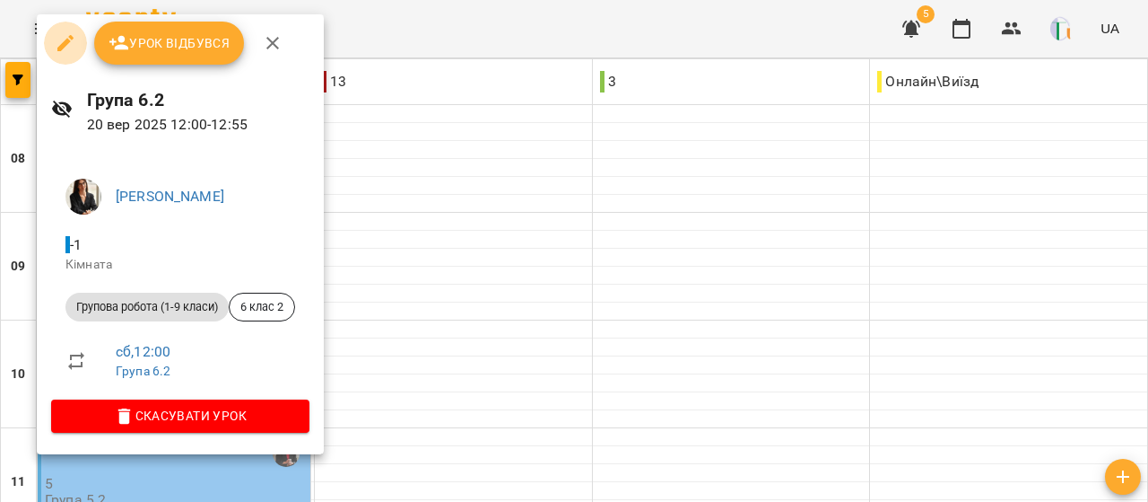
click at [57, 33] on icon "button" at bounding box center [66, 43] width 22 height 22
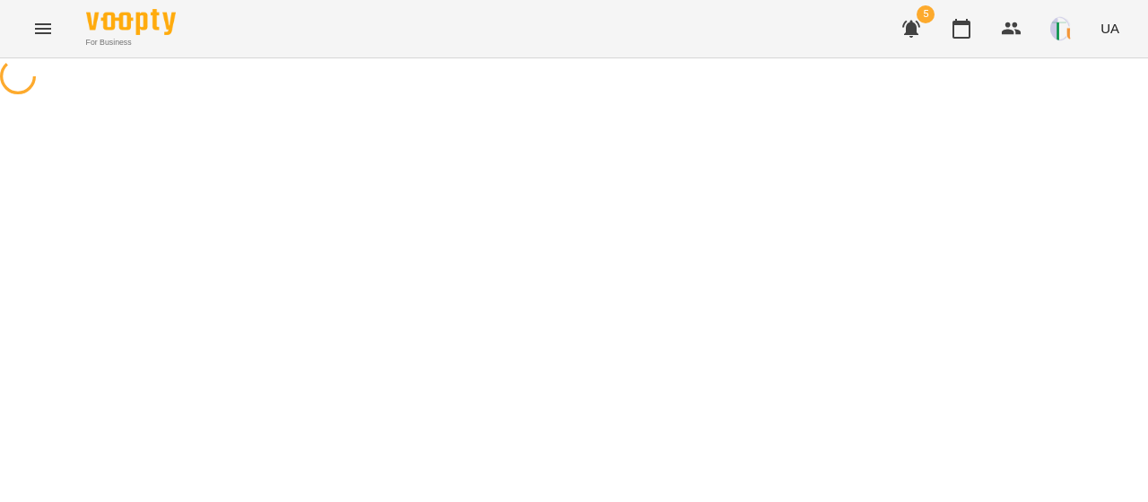
select select "**********"
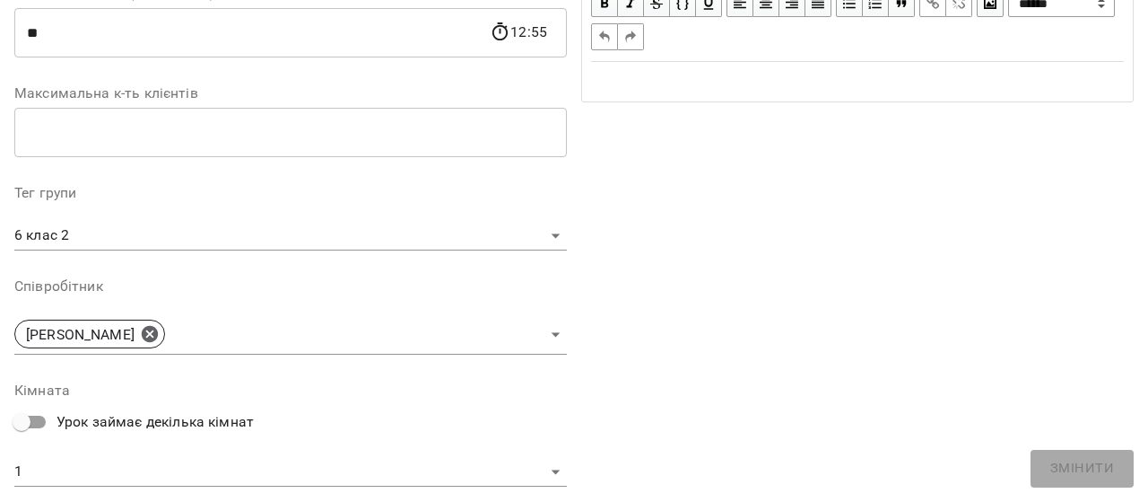
scroll to position [388, 0]
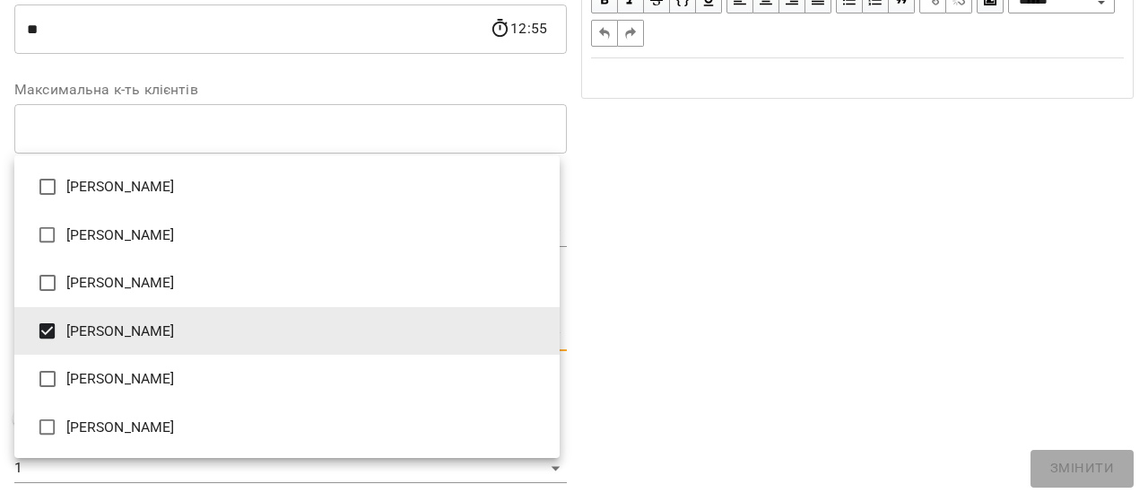
click at [219, 334] on body "For Business 5 UA Журнал відвідувань / Група 6.2 [DATE] 12:00 / Урок відбувся с…" at bounding box center [574, 441] width 1148 height 882
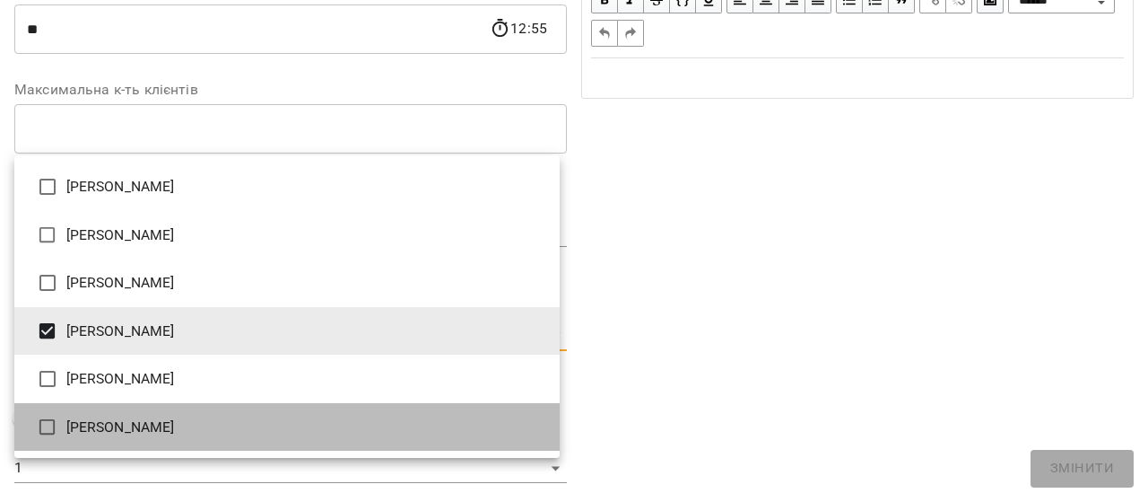
click at [158, 424] on li "[PERSON_NAME]" at bounding box center [286, 427] width 545 height 48
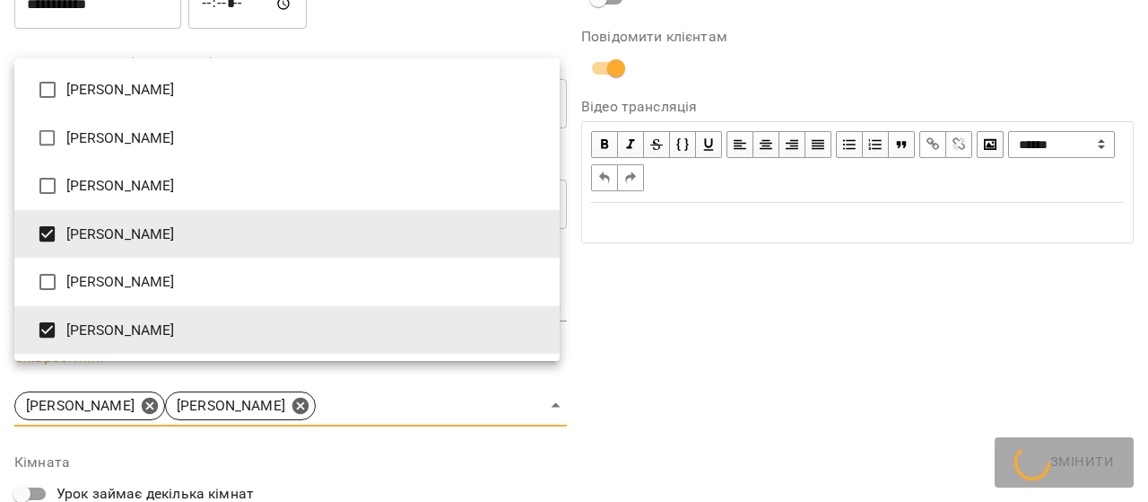
scroll to position [463, 0]
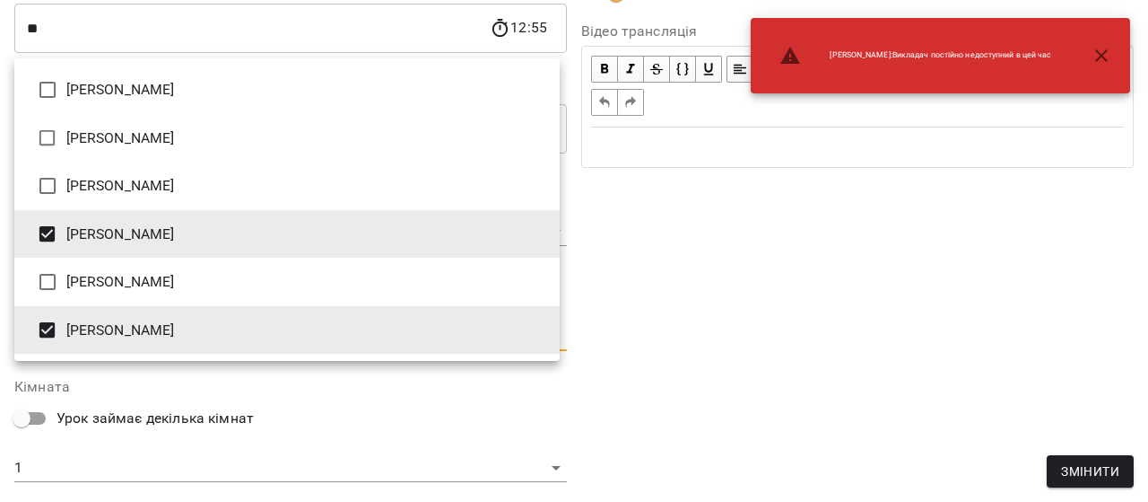
click at [105, 240] on li "[PERSON_NAME]" at bounding box center [286, 234] width 545 height 48
type input "**********"
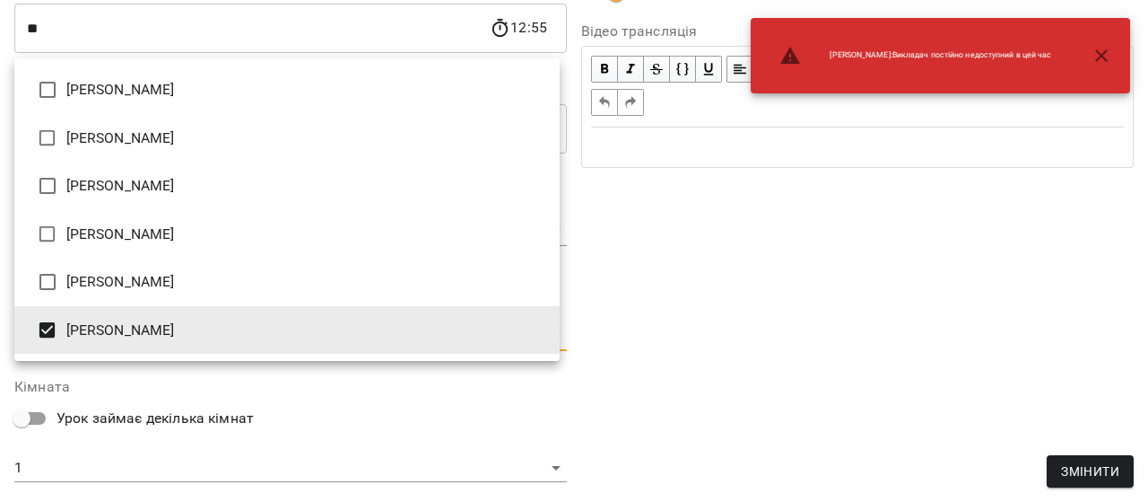
click at [1096, 469] on div at bounding box center [574, 251] width 1148 height 502
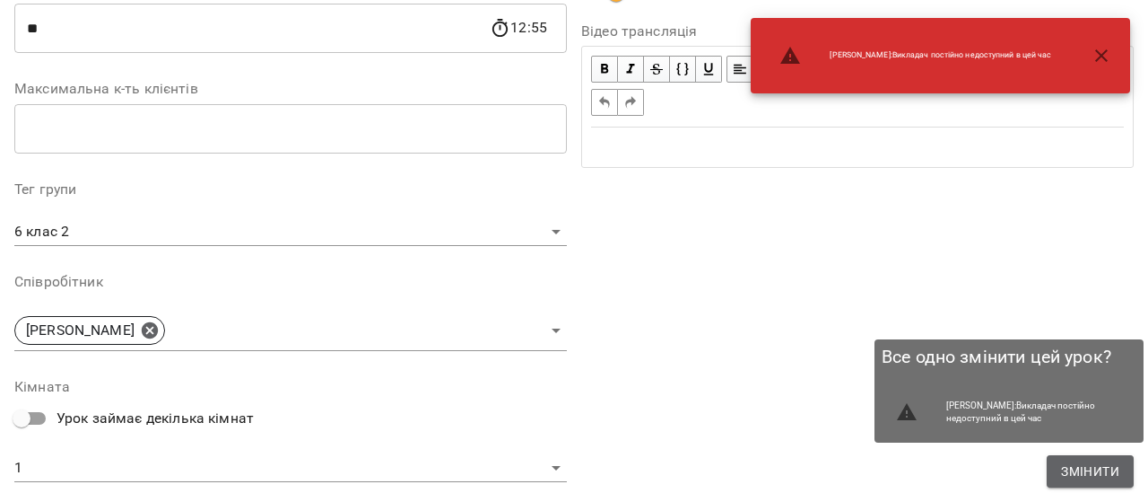
click at [1096, 469] on span "Змінити" at bounding box center [1090, 471] width 58 height 22
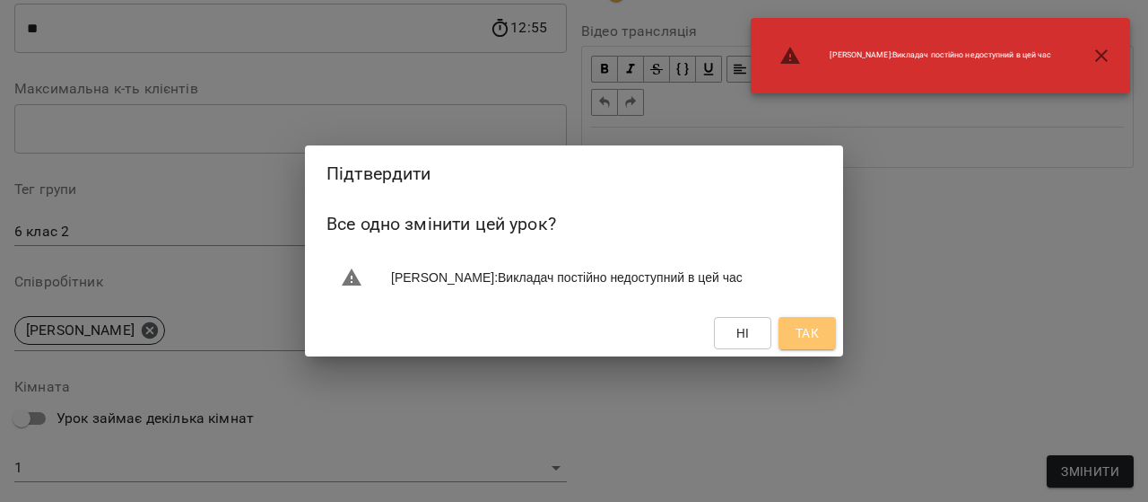
click at [803, 326] on span "Так" at bounding box center [807, 333] width 23 height 22
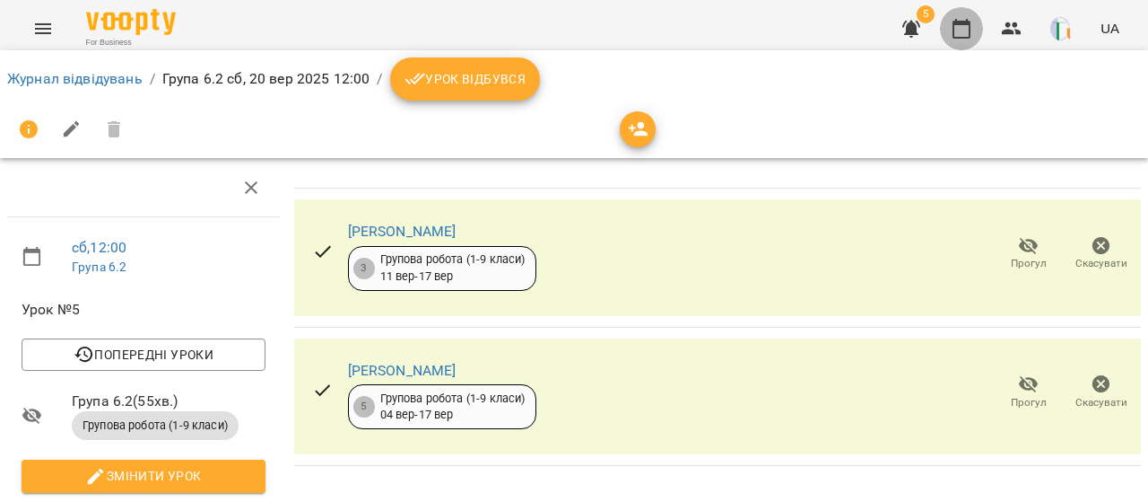
click at [958, 22] on icon "button" at bounding box center [962, 29] width 18 height 20
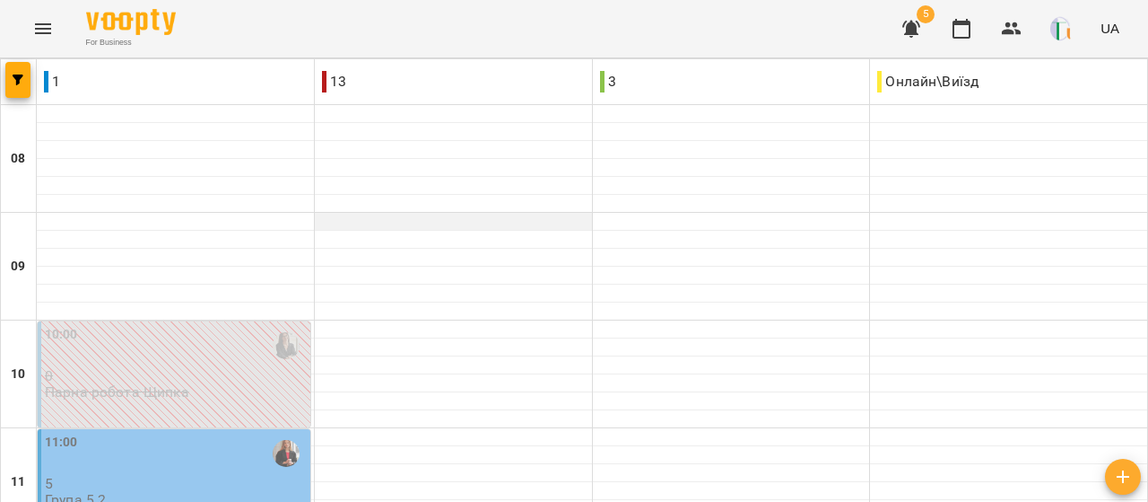
scroll to position [537, 0]
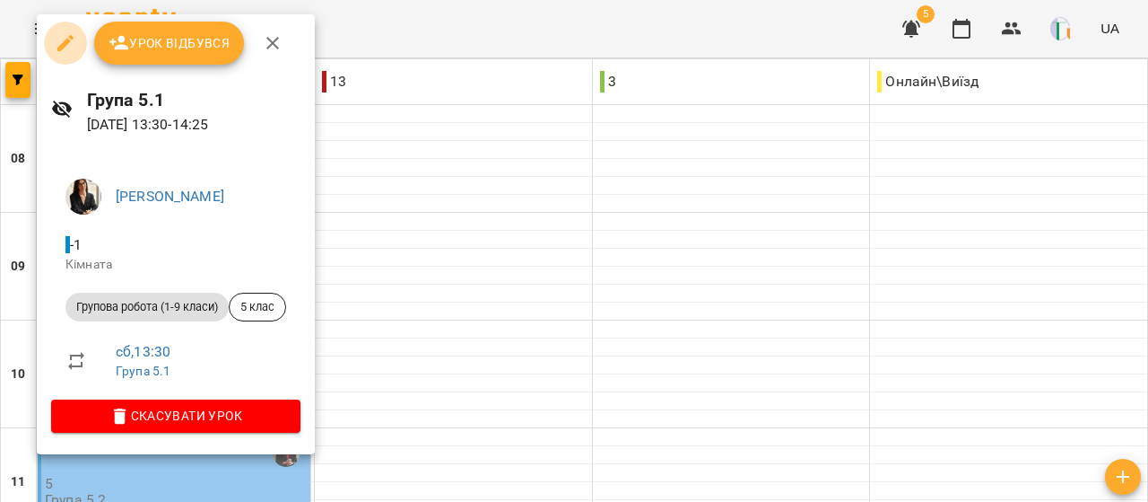
click at [63, 39] on icon "button" at bounding box center [66, 43] width 22 height 22
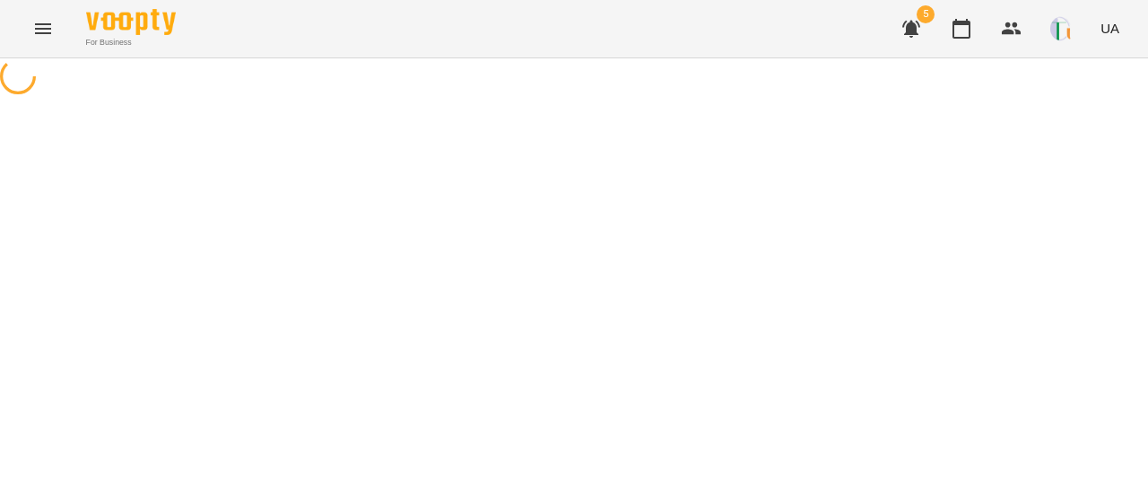
select select "**********"
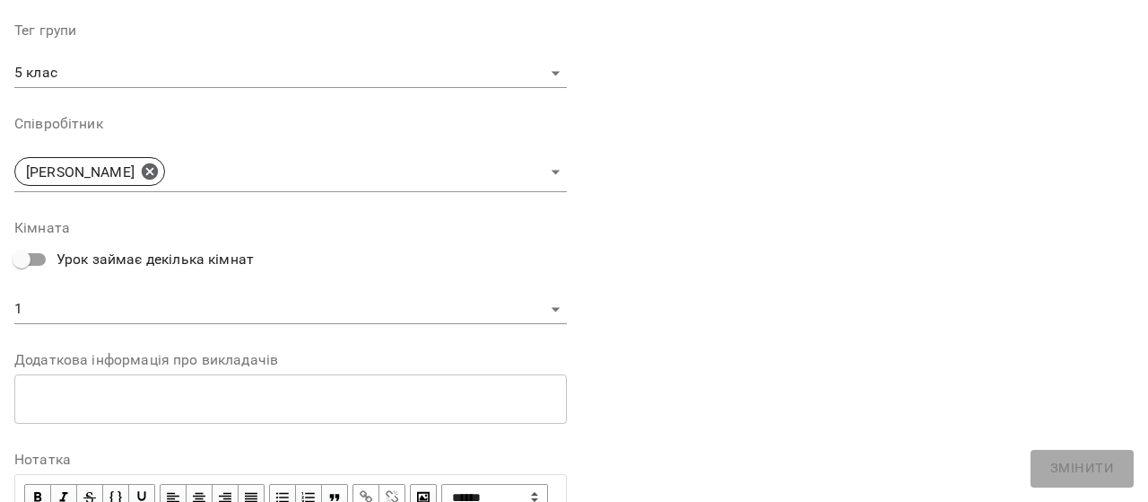
scroll to position [549, 0]
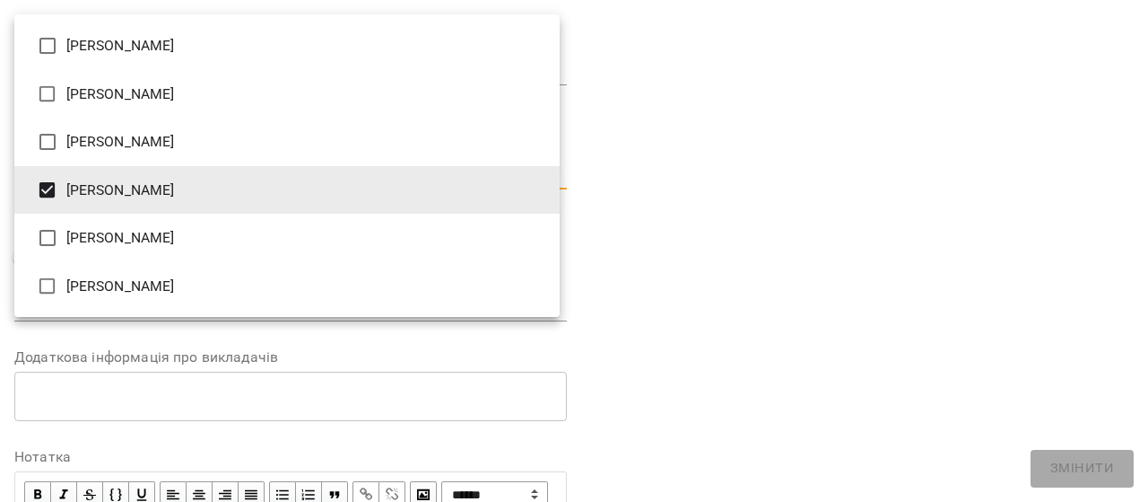
click at [411, 164] on body "For Business 5 UA Журнал відвідувань / Група 5.1 [DATE] 13:30 / Урок відбувся с…" at bounding box center [574, 441] width 1148 height 882
click at [223, 288] on li "[PERSON_NAME]" at bounding box center [286, 286] width 545 height 48
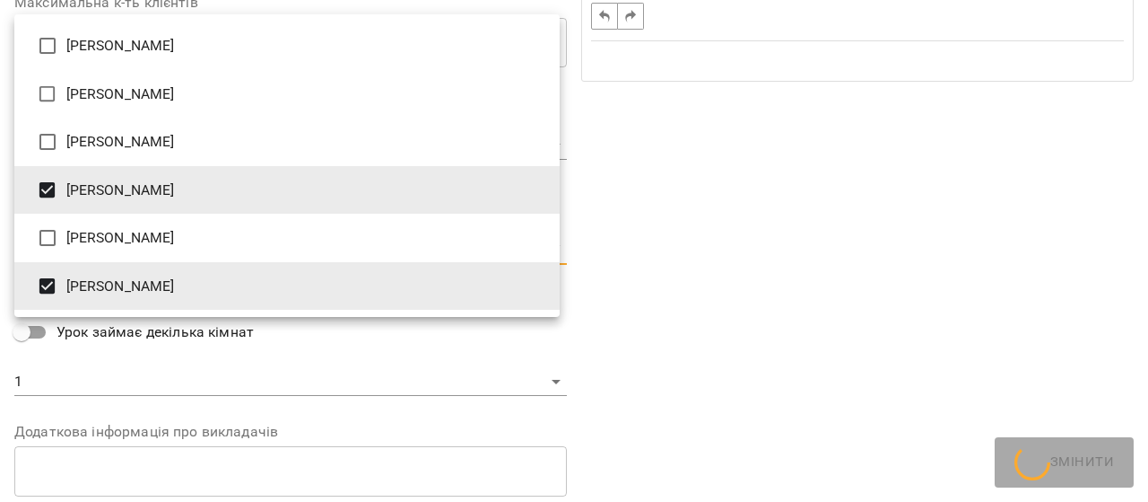
scroll to position [624, 0]
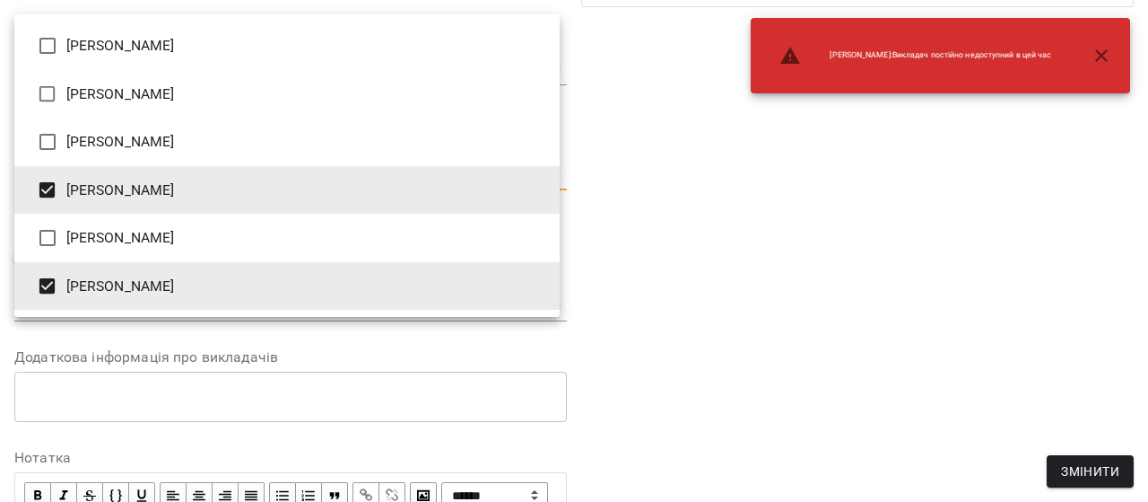
click at [155, 188] on li "[PERSON_NAME]" at bounding box center [286, 190] width 545 height 48
type input "**********"
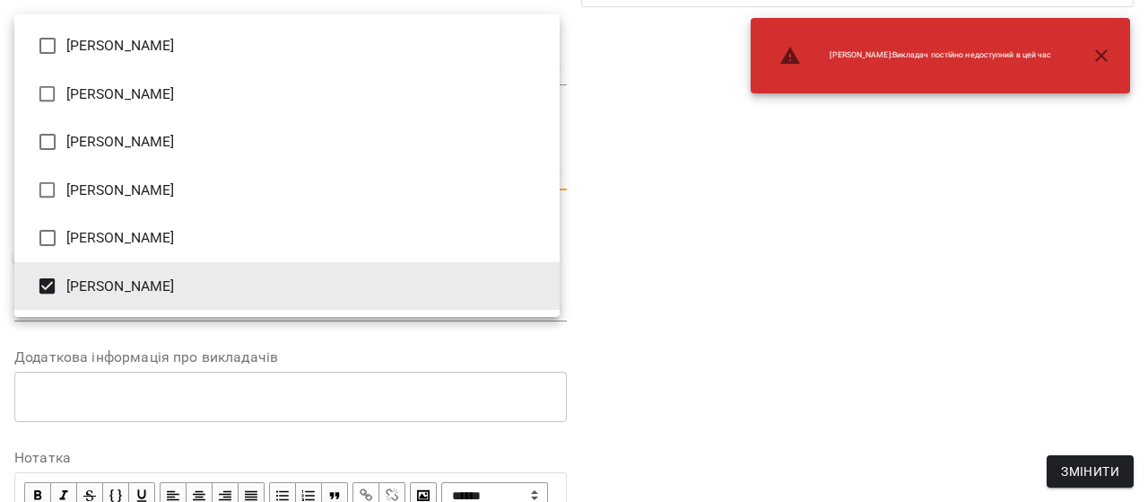
click at [719, 310] on div at bounding box center [574, 251] width 1148 height 502
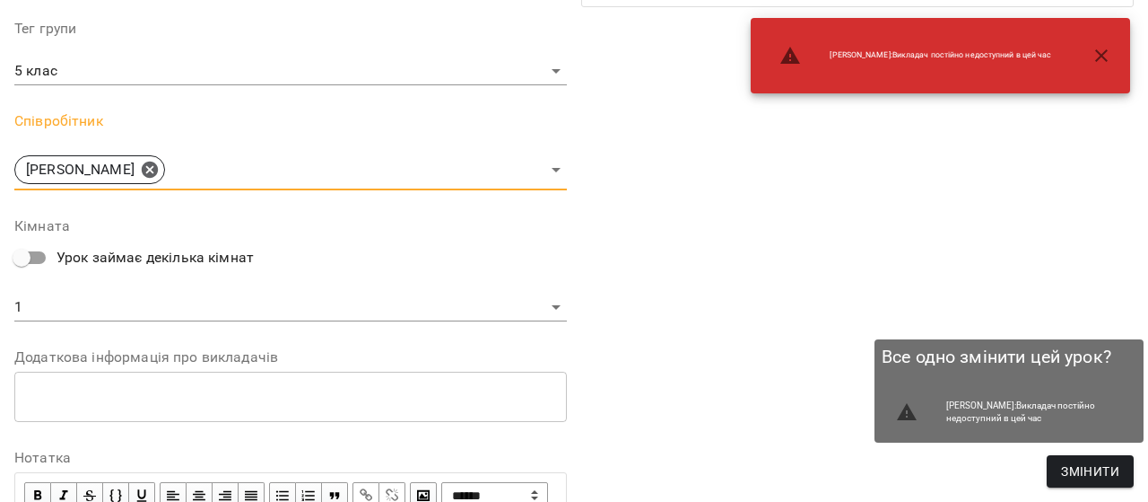
click at [1091, 476] on span "Змінити" at bounding box center [1090, 471] width 58 height 22
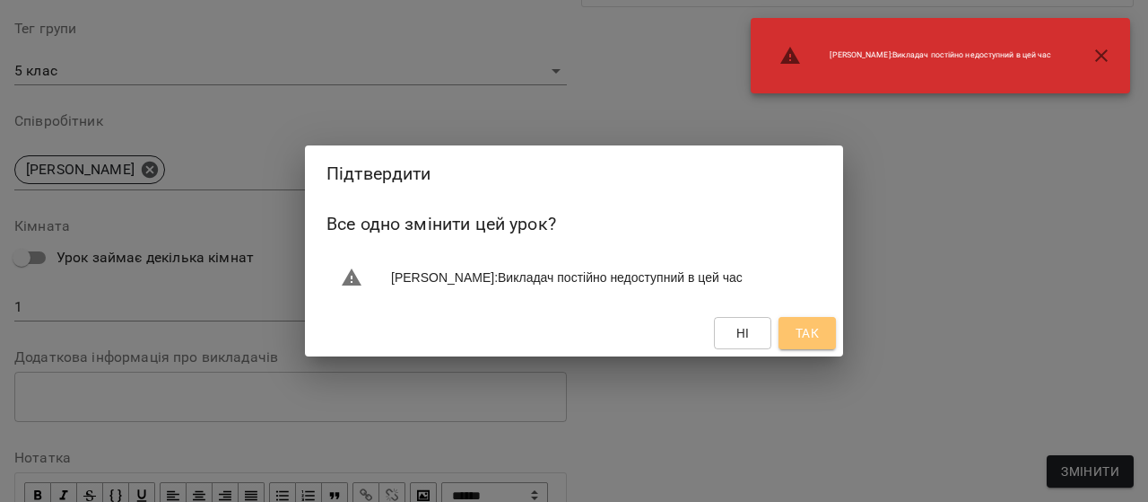
click at [814, 332] on span "Так" at bounding box center [807, 333] width 23 height 22
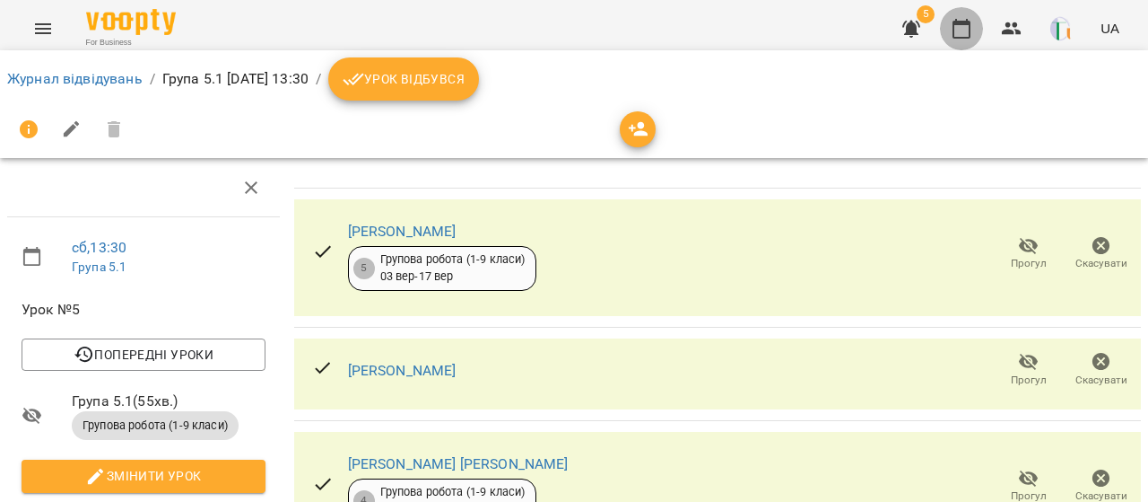
click at [969, 16] on button "button" at bounding box center [961, 28] width 43 height 43
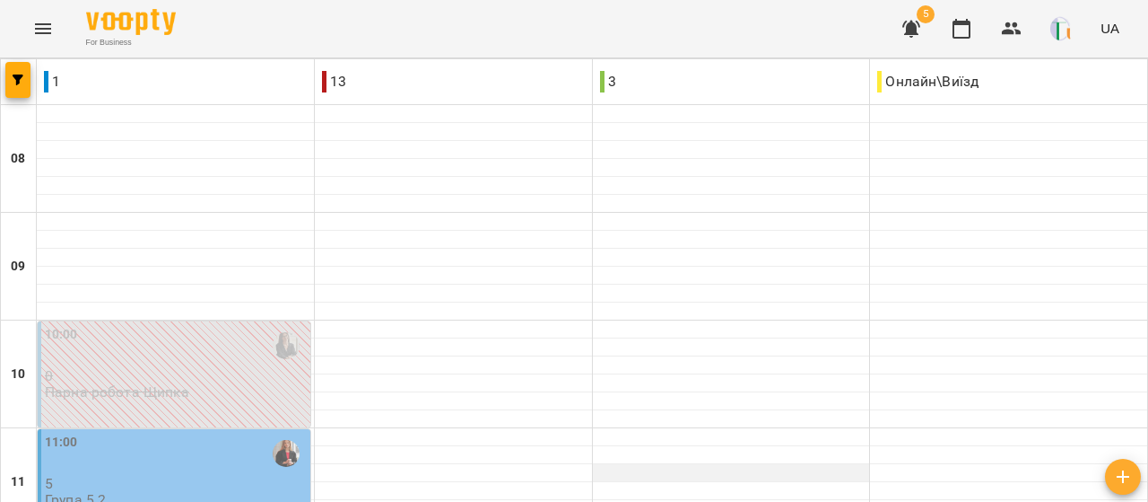
scroll to position [455, 0]
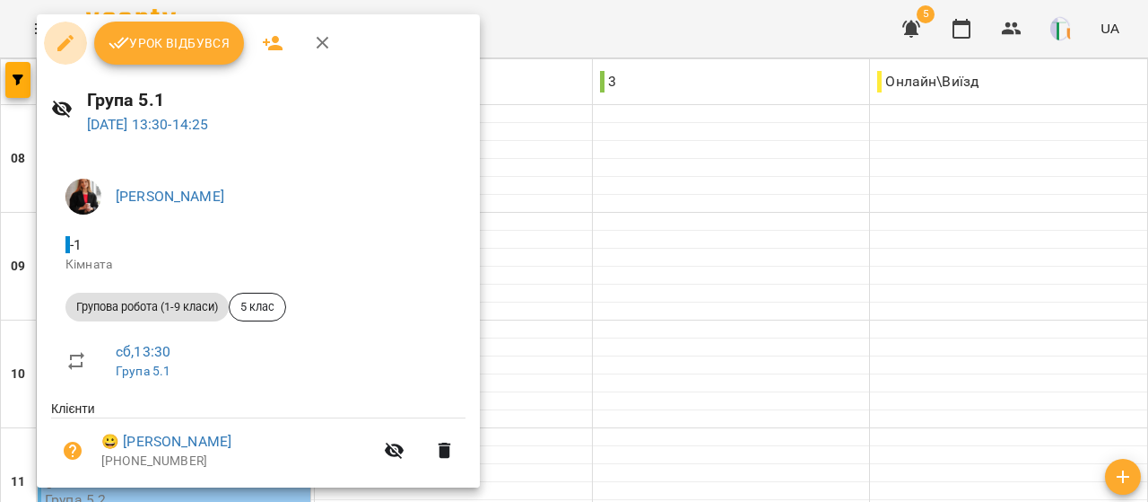
click at [67, 44] on icon "button" at bounding box center [66, 43] width 22 height 22
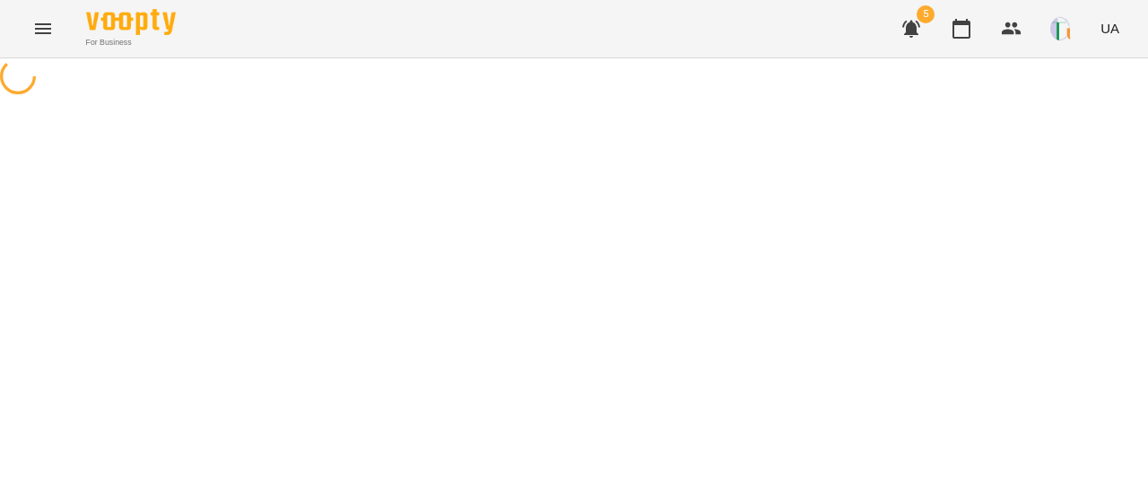
click at [67, 44] on div "For Business 5 UA" at bounding box center [574, 28] width 1148 height 57
select select "**********"
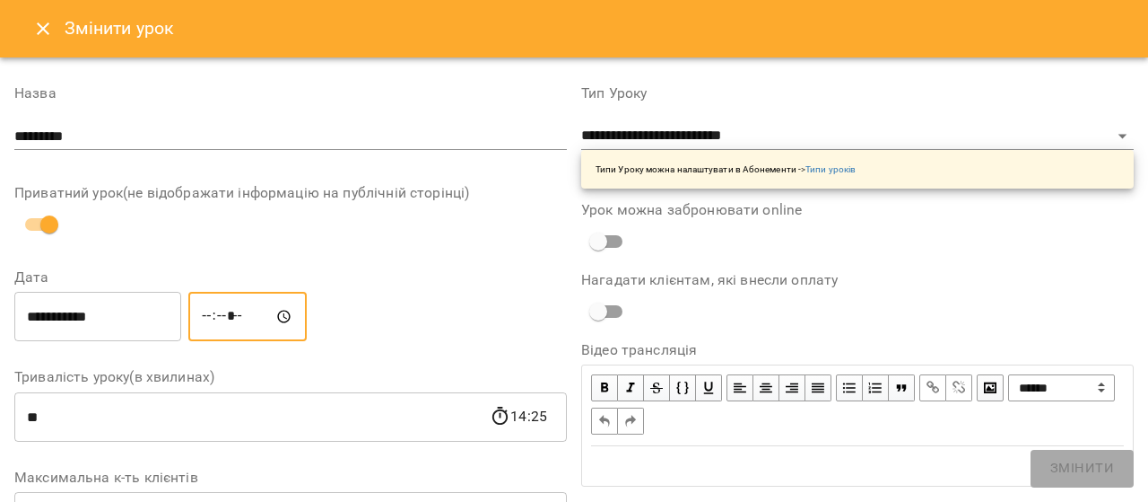
click at [250, 309] on input "*****" at bounding box center [247, 317] width 118 height 50
type input "*****"
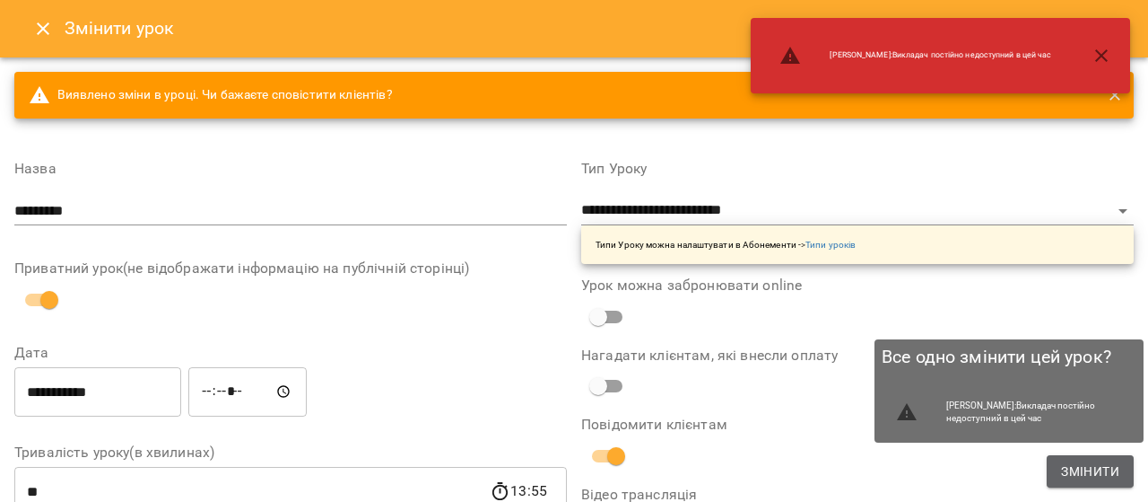
click at [1098, 484] on button "Змінити" at bounding box center [1090, 471] width 87 height 32
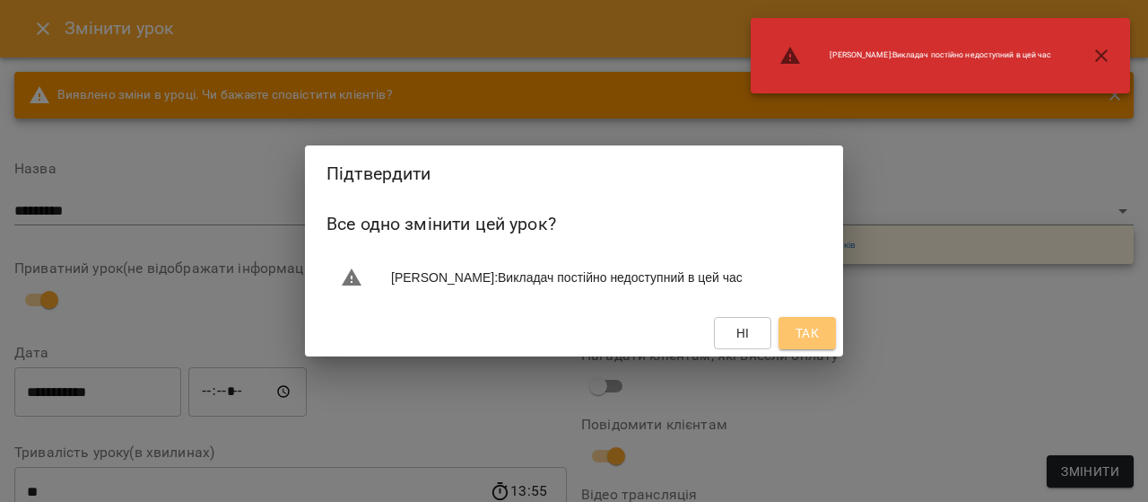
click at [798, 324] on span "Так" at bounding box center [807, 333] width 23 height 22
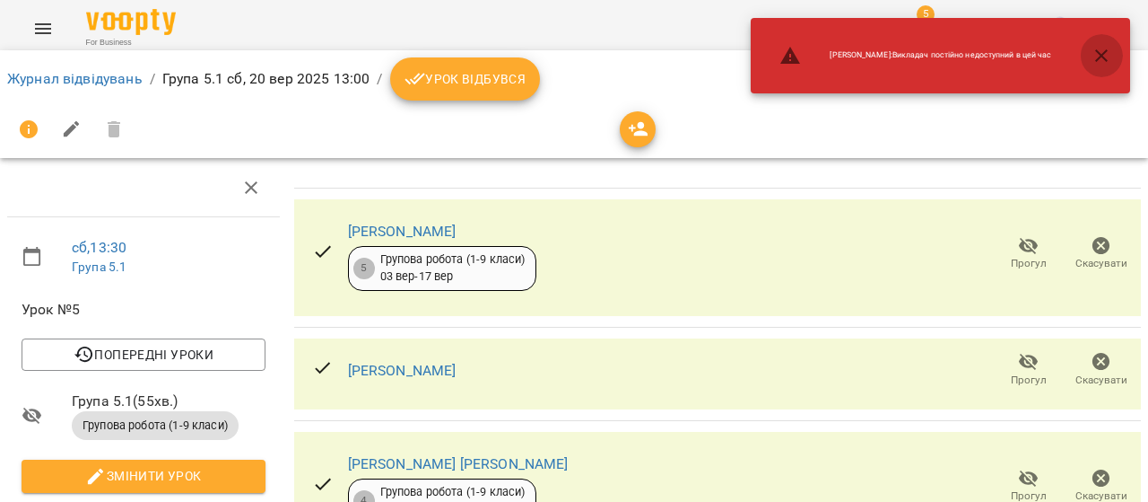
click at [1099, 57] on icon "button" at bounding box center [1101, 55] width 13 height 13
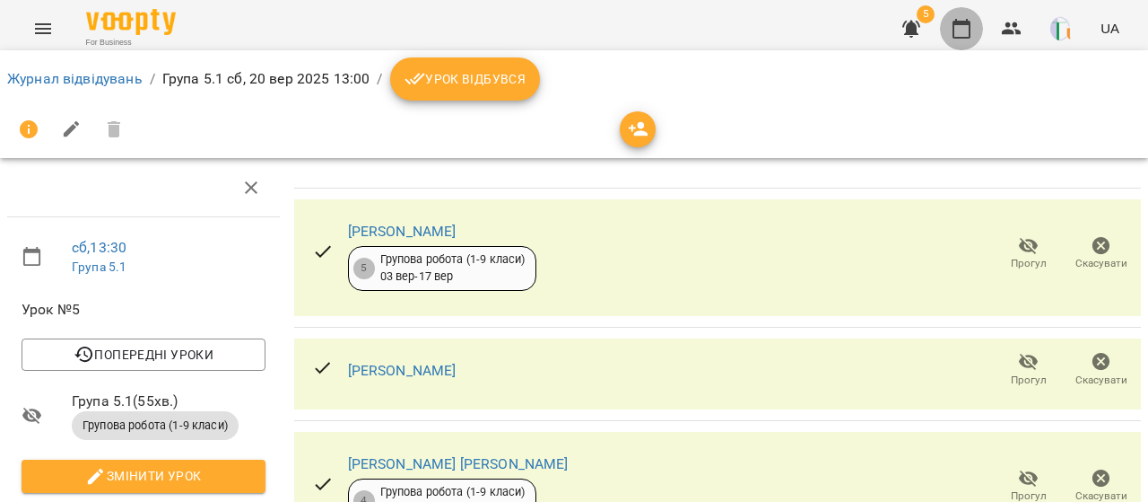
click at [971, 26] on icon "button" at bounding box center [962, 29] width 18 height 20
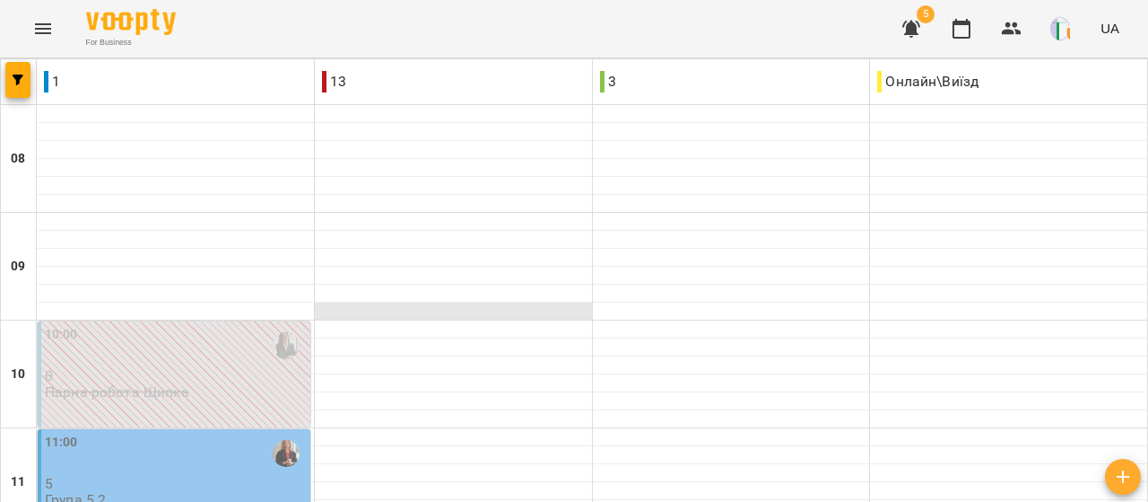
scroll to position [423, 0]
click at [38, 30] on icon "Menu" at bounding box center [43, 29] width 22 height 22
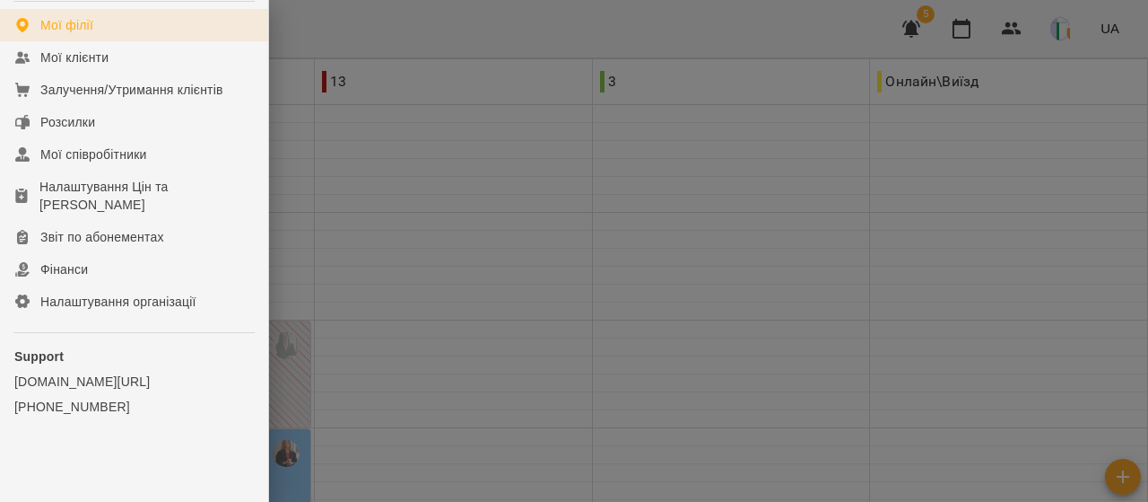
scroll to position [353, 0]
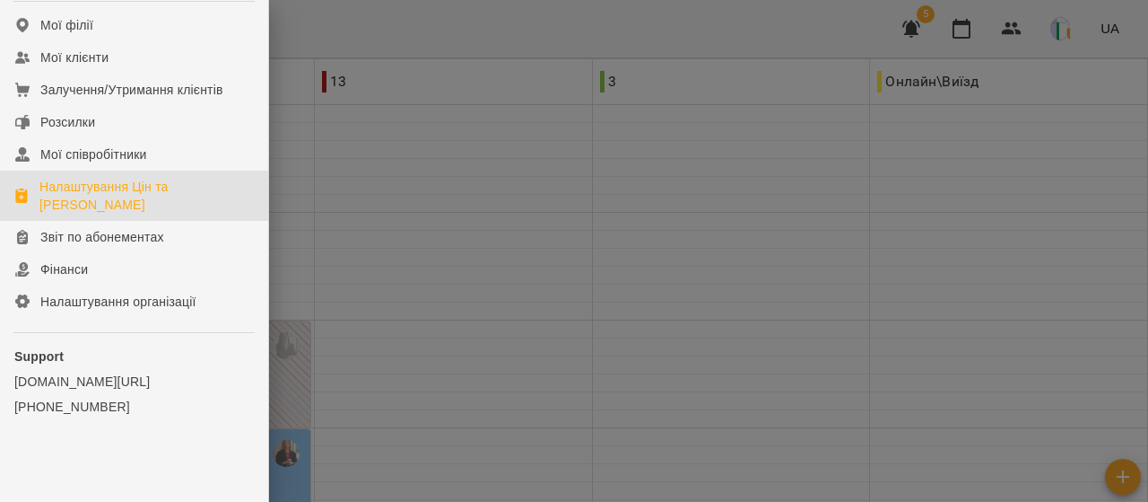
click at [139, 196] on div "Налаштування Цін та [PERSON_NAME]" at bounding box center [146, 196] width 214 height 36
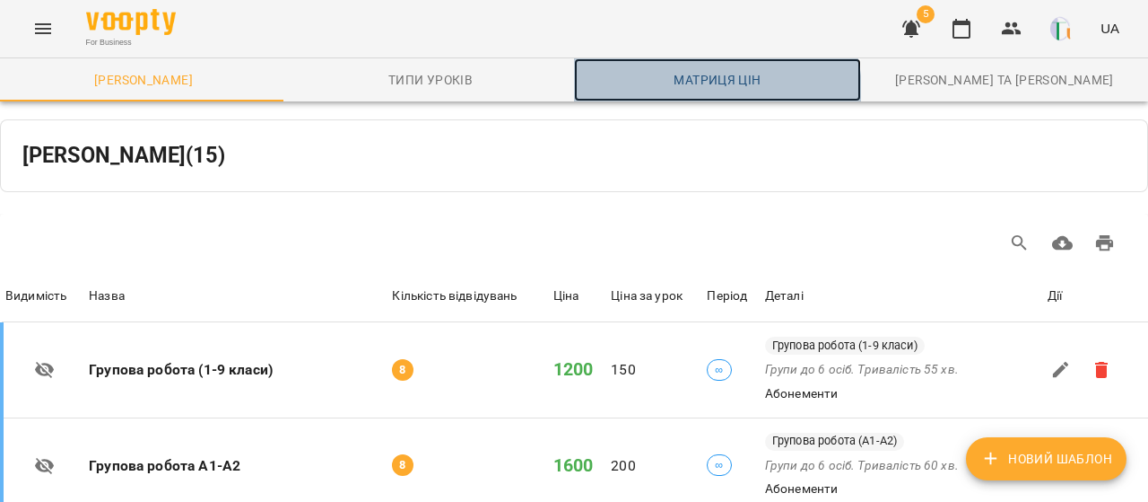
click at [701, 92] on link "Матриця цін" at bounding box center [717, 79] width 287 height 43
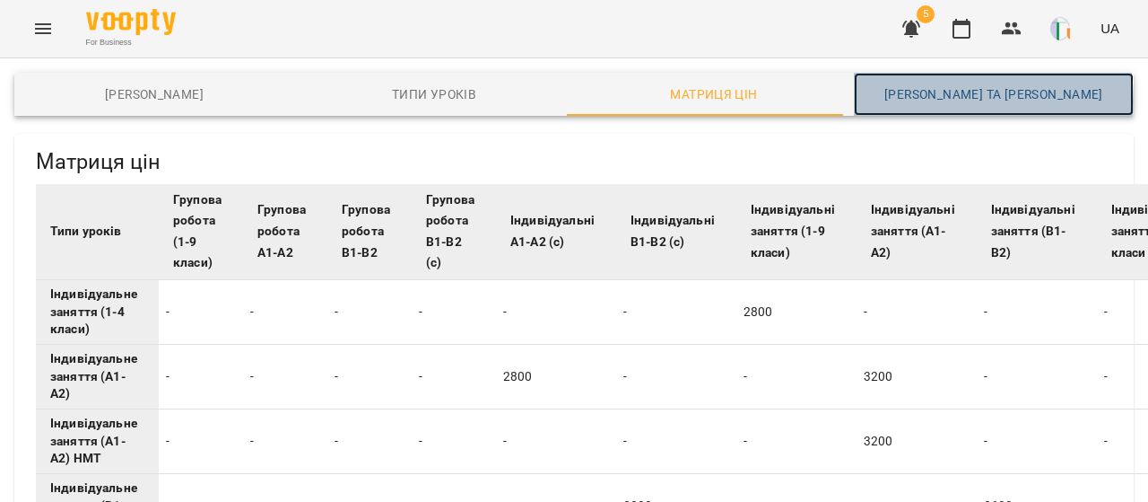
click at [937, 101] on span "[PERSON_NAME] та [PERSON_NAME]" at bounding box center [994, 94] width 258 height 22
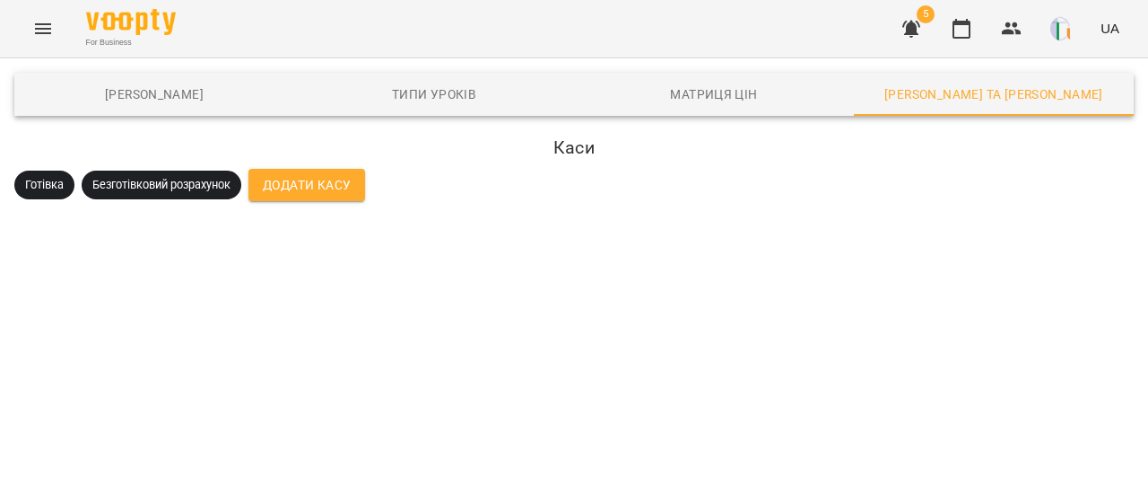
click at [176, 179] on span "Безготівковий розрахунок" at bounding box center [162, 185] width 160 height 16
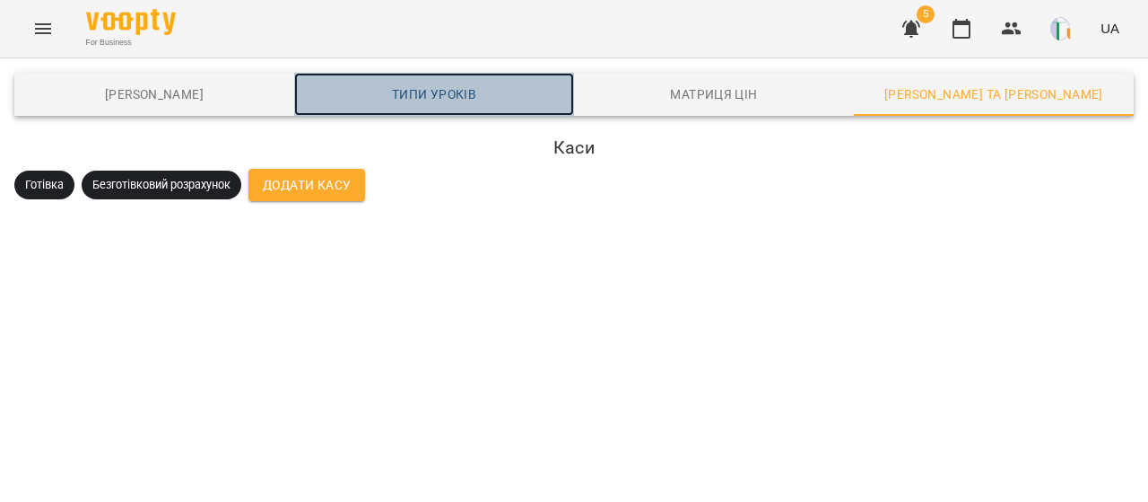
click at [406, 94] on span "Типи уроків" at bounding box center [434, 94] width 258 height 22
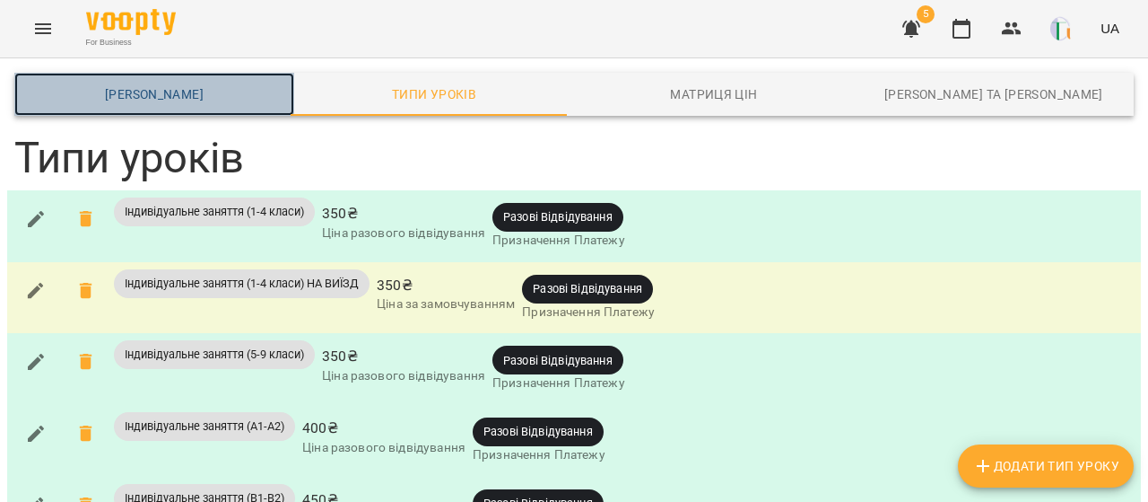
click at [163, 91] on span "[PERSON_NAME]" at bounding box center [154, 94] width 258 height 22
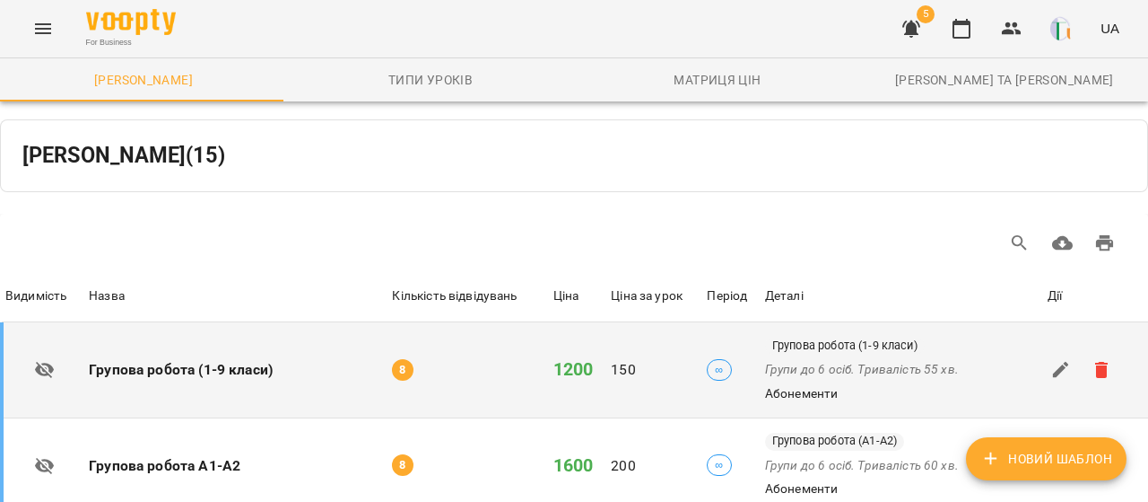
scroll to position [1041, 0]
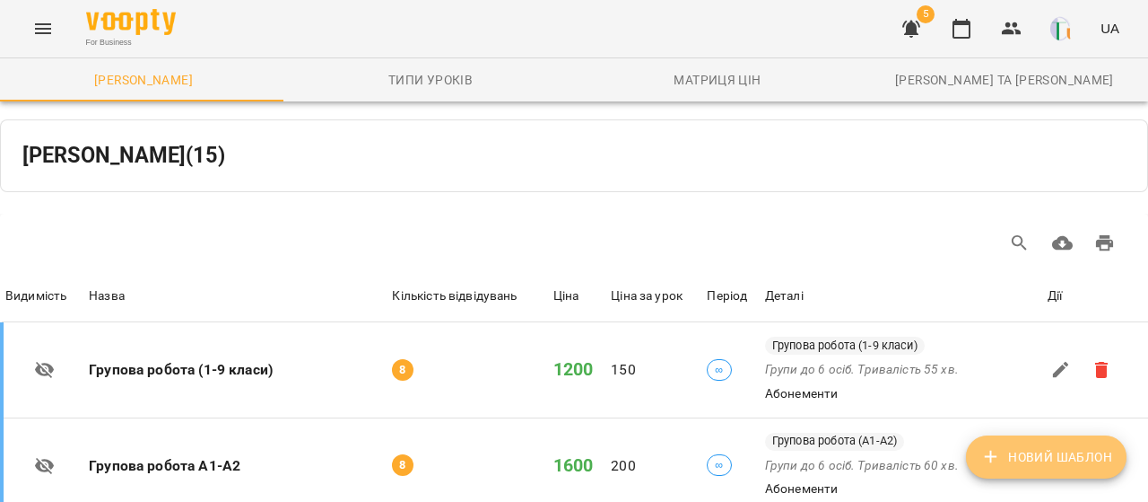
click at [1051, 449] on span "Новий Шаблон" at bounding box center [1047, 457] width 132 height 22
select select "*****"
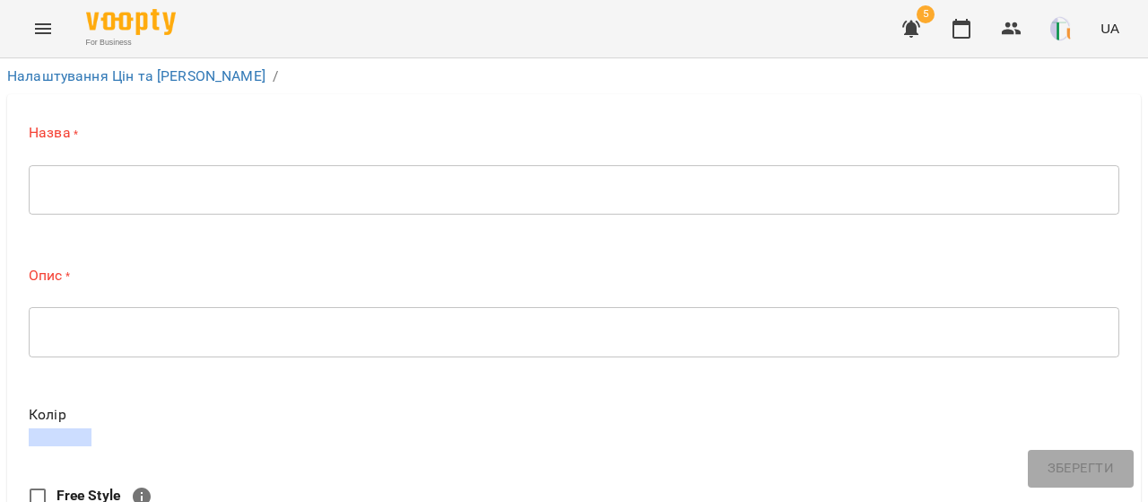
scroll to position [1096, 0]
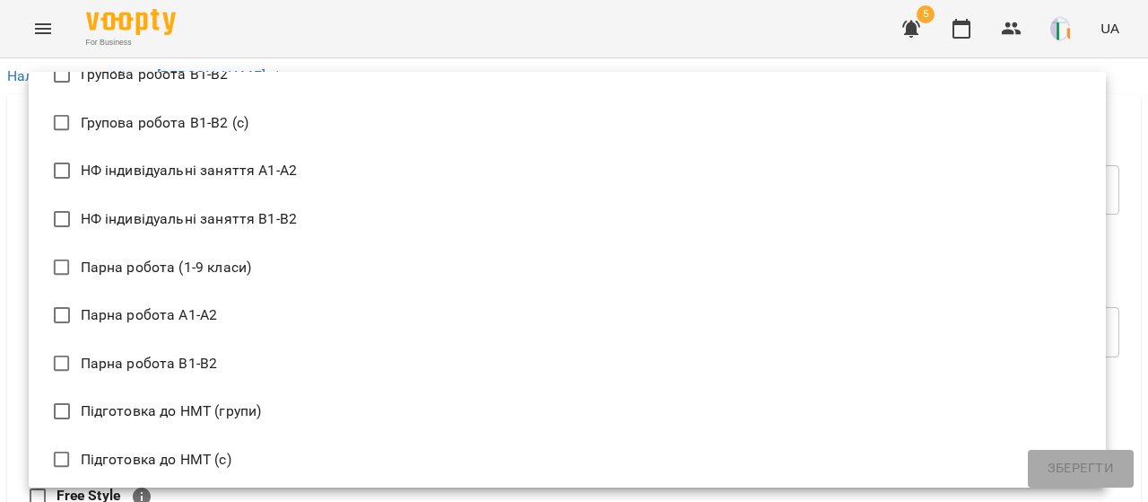
scroll to position [656, 0]
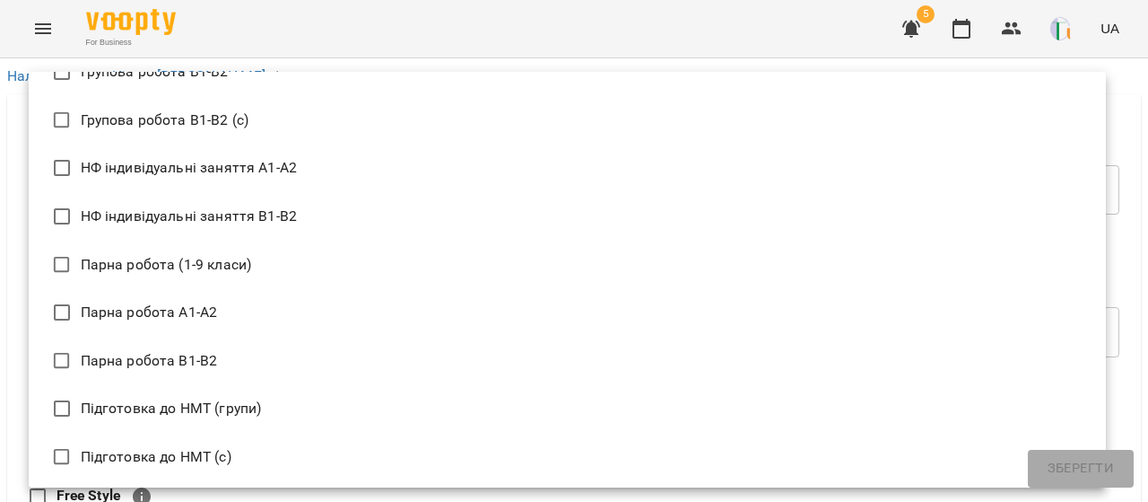
click at [505, 51] on div at bounding box center [574, 251] width 1148 height 502
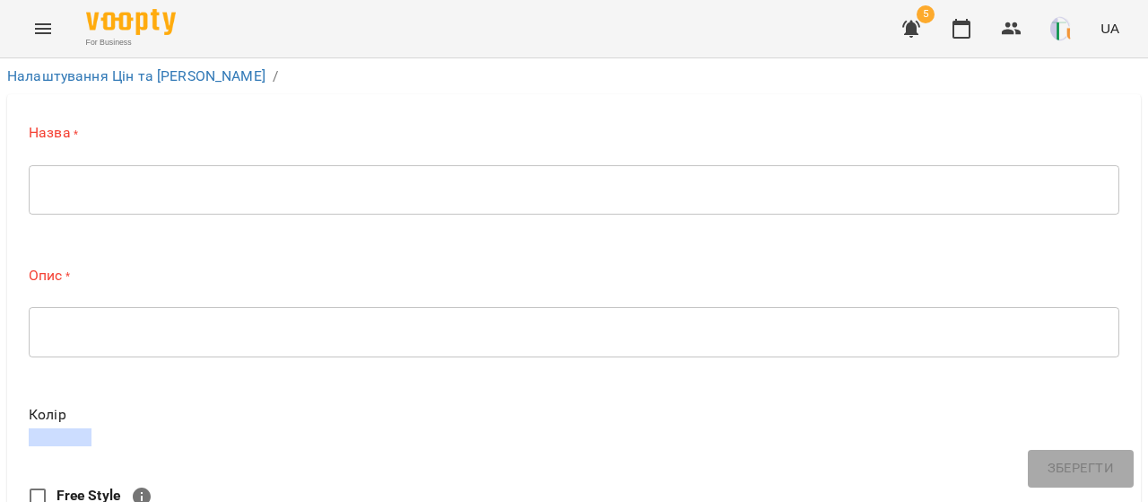
scroll to position [0, 0]
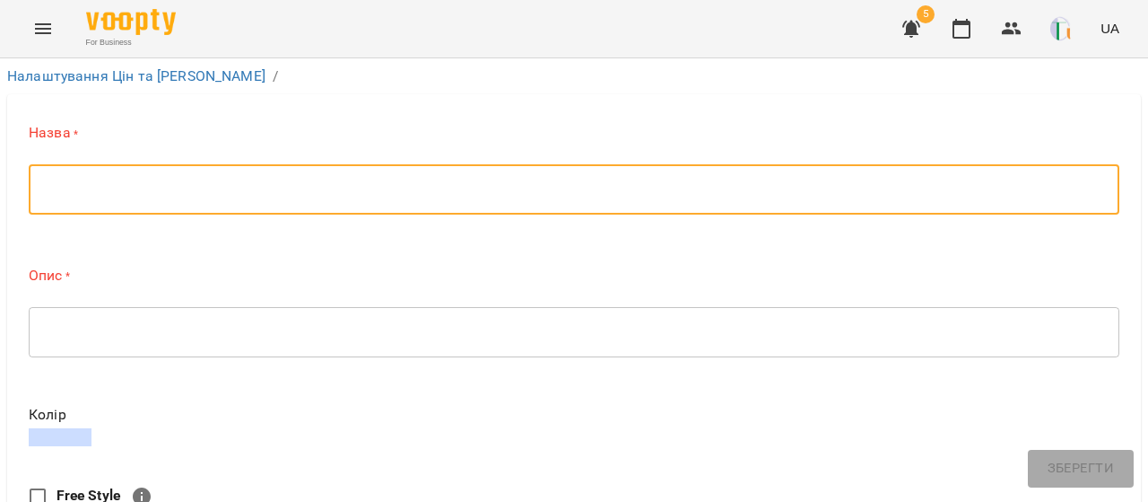
click at [244, 196] on textarea at bounding box center [574, 189] width 1066 height 17
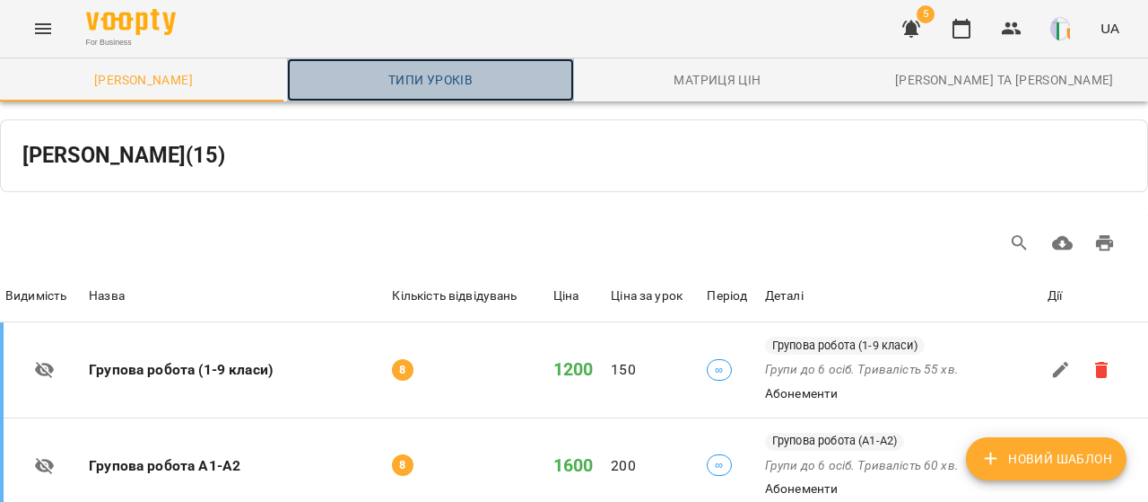
click at [460, 69] on span "Типи уроків" at bounding box center [431, 80] width 266 height 22
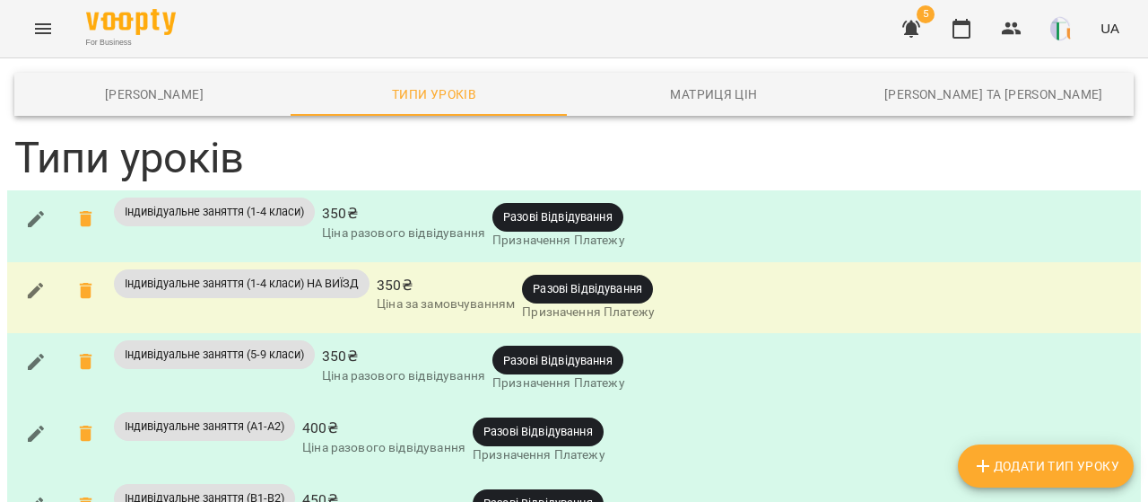
scroll to position [1174, 0]
click at [1043, 461] on span "Додати Тип Уроку" at bounding box center [1046, 466] width 147 height 22
type input "**********"
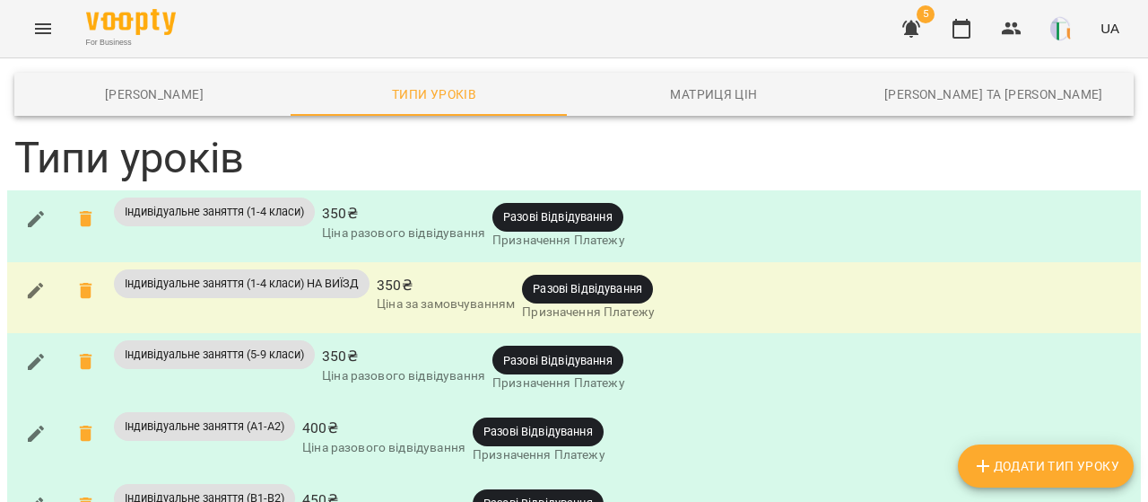
type input "***"
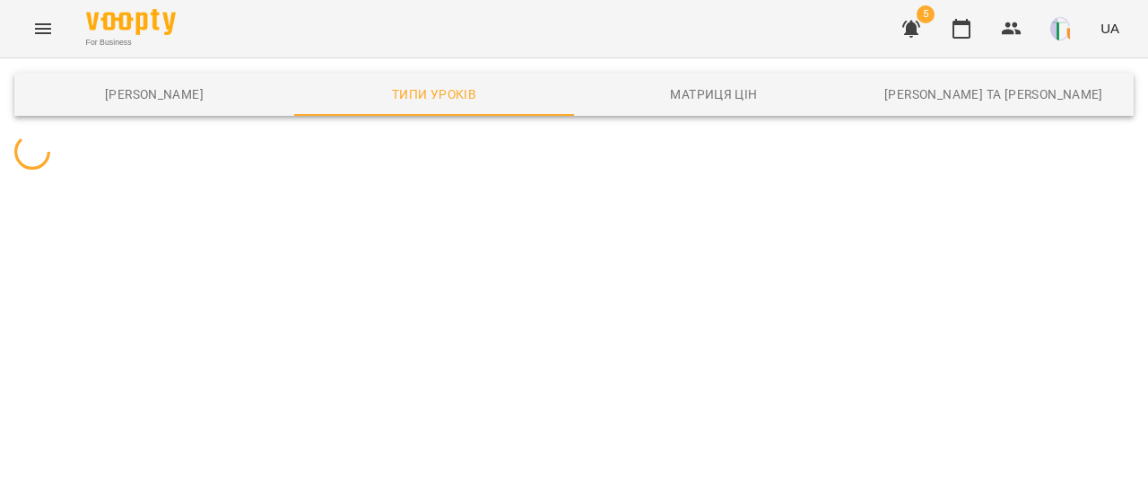
scroll to position [0, 0]
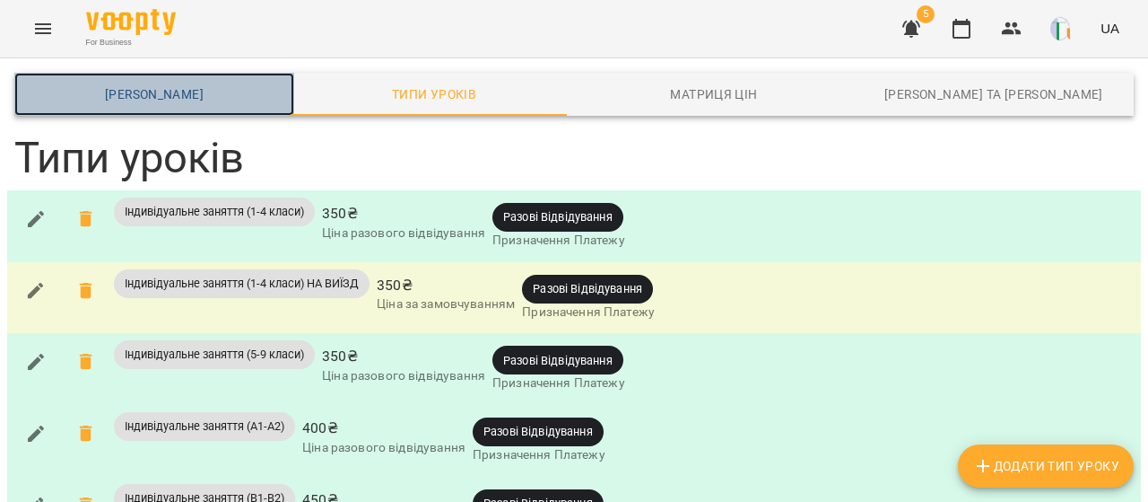
click at [183, 103] on span "[PERSON_NAME]" at bounding box center [154, 94] width 258 height 22
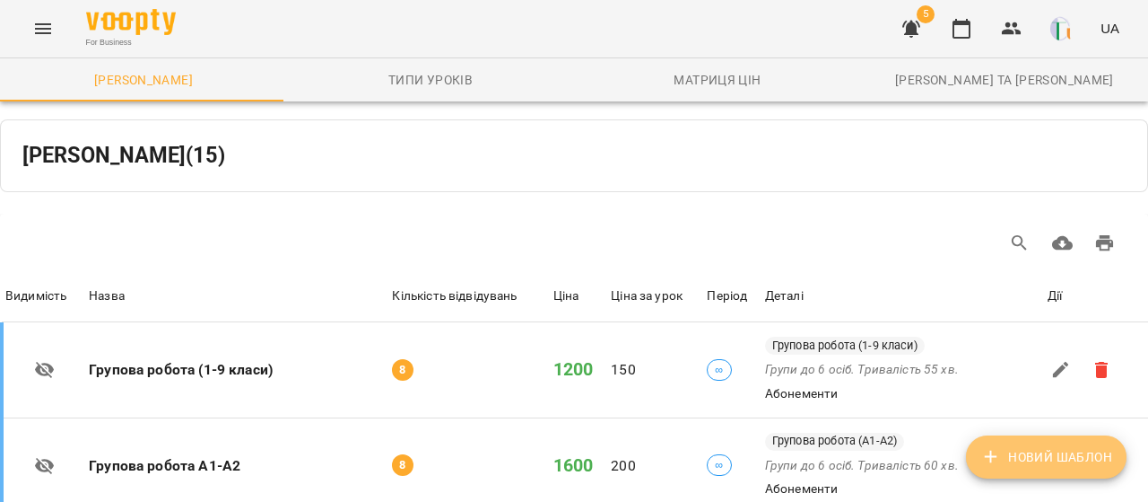
click at [1066, 466] on span "Новий Шаблон" at bounding box center [1047, 457] width 132 height 22
select select "*****"
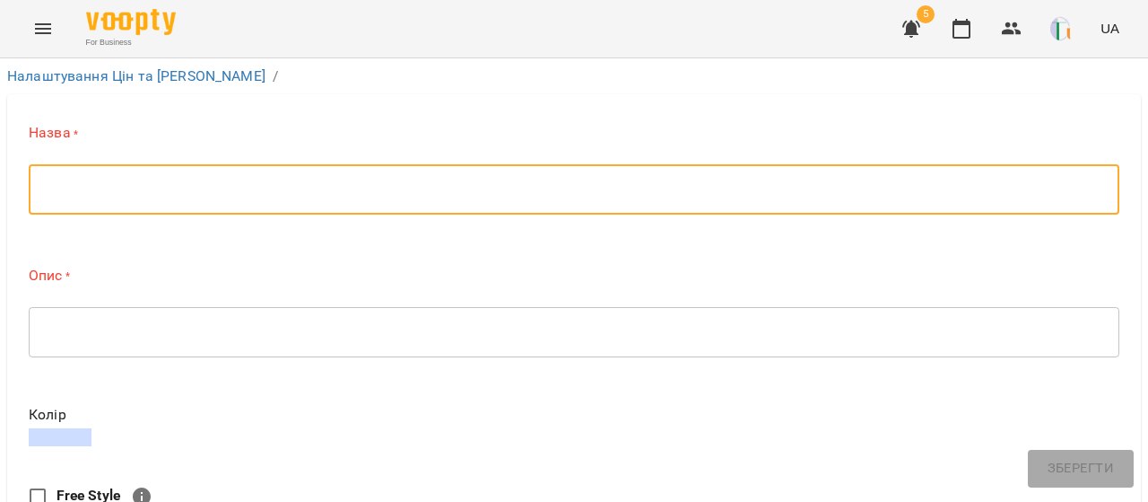
click at [139, 185] on textarea at bounding box center [574, 189] width 1066 height 17
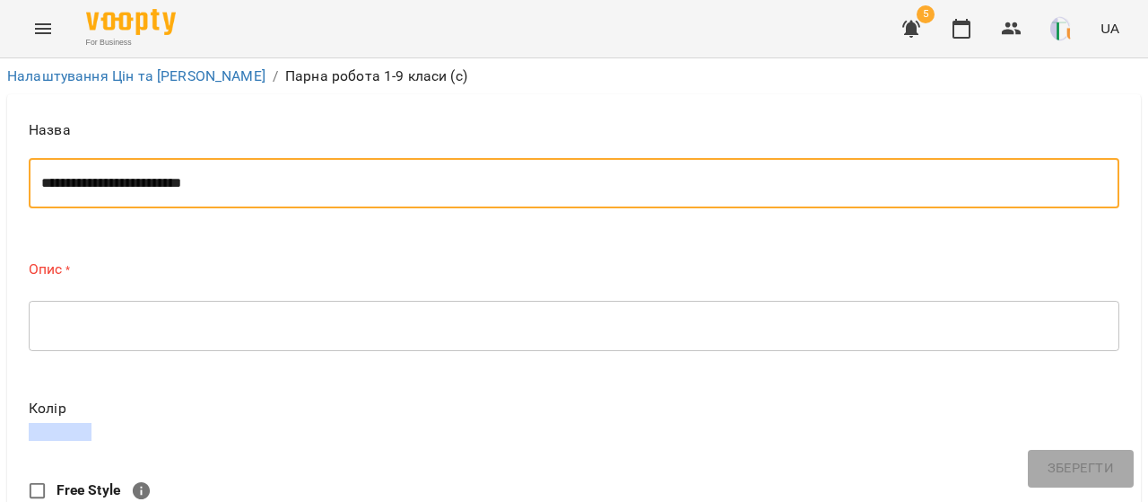
type textarea "**********"
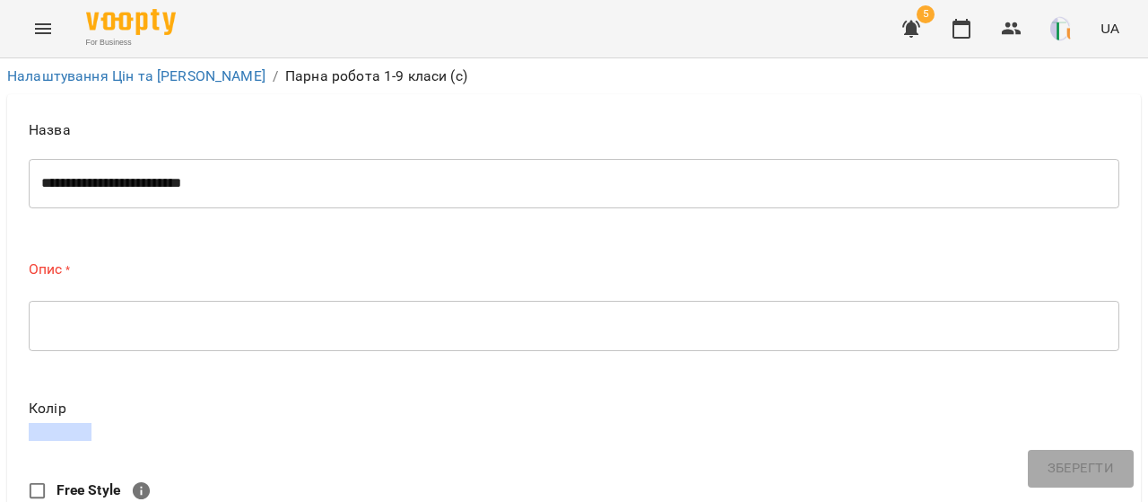
click at [120, 315] on div "* ​" at bounding box center [574, 326] width 1091 height 50
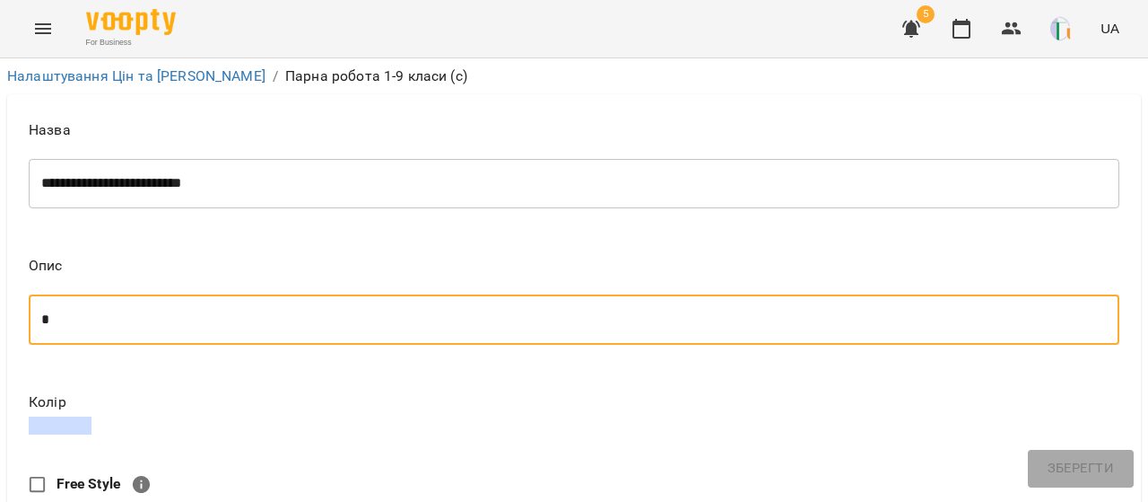
scroll to position [137, 0]
type textarea "*"
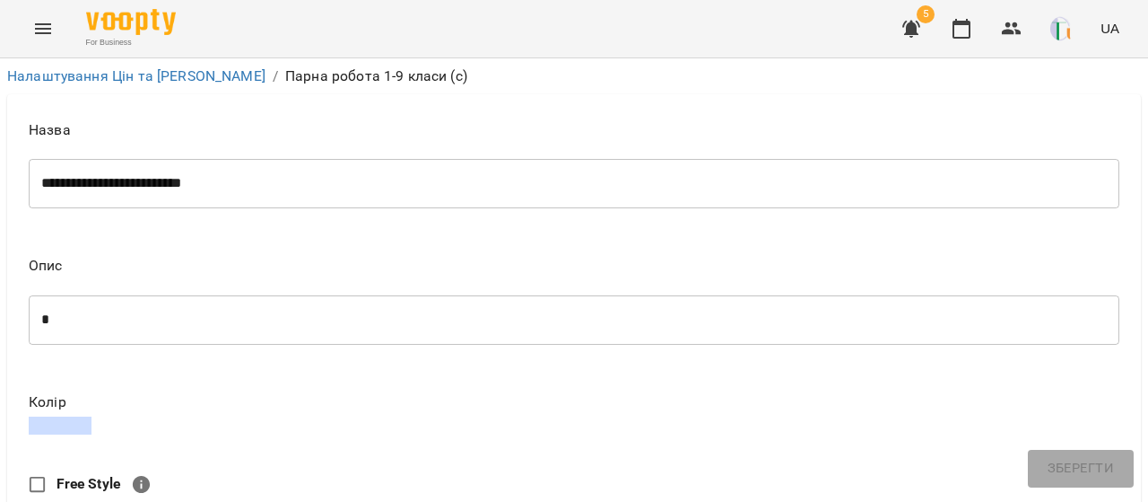
click at [97, 475] on b "Free Style" at bounding box center [89, 483] width 64 height 17
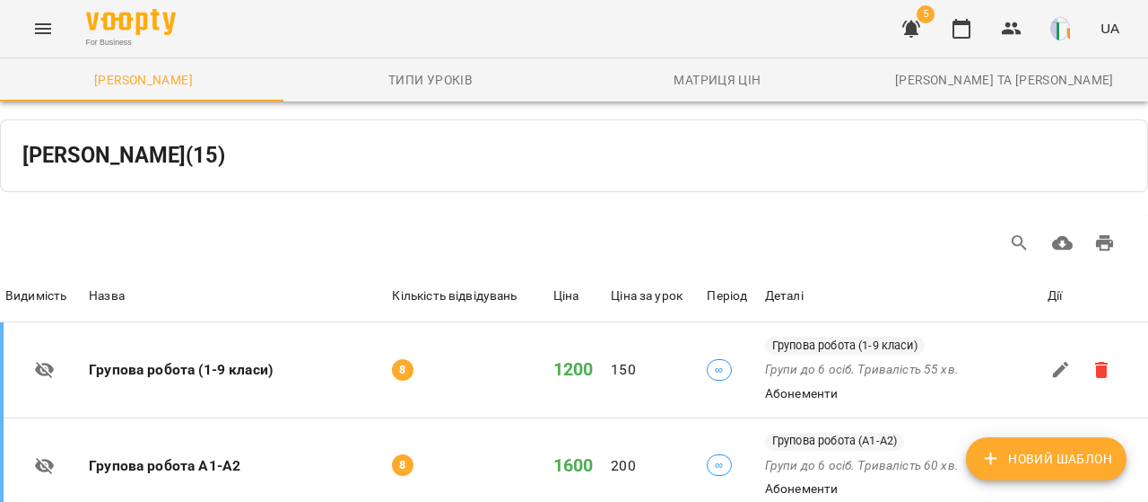
scroll to position [1585, 0]
drag, startPoint x: 613, startPoint y: 259, endPoint x: 653, endPoint y: 263, distance: 40.5
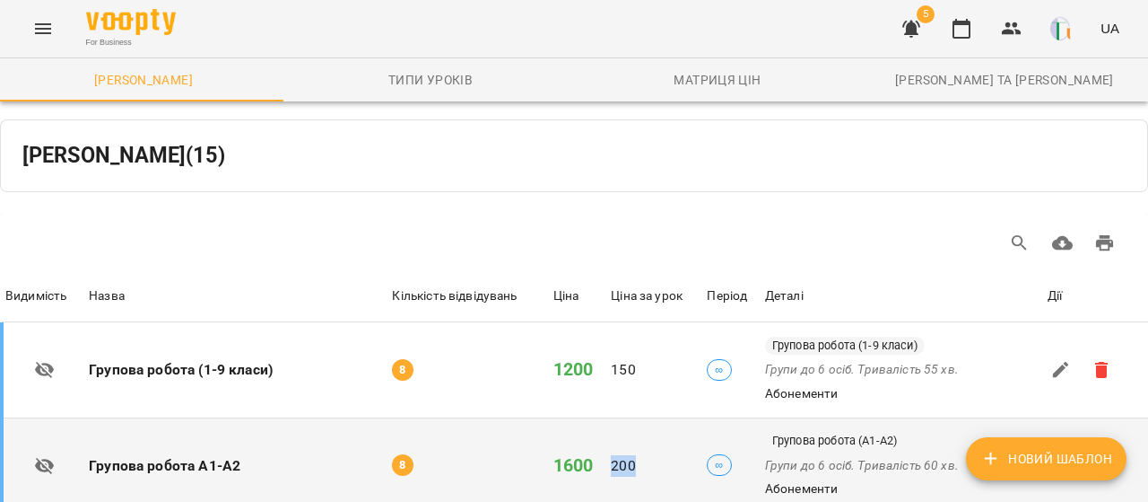
drag, startPoint x: 608, startPoint y: 232, endPoint x: 630, endPoint y: 234, distance: 21.6
click at [630, 455] on p "200" at bounding box center [655, 466] width 89 height 22
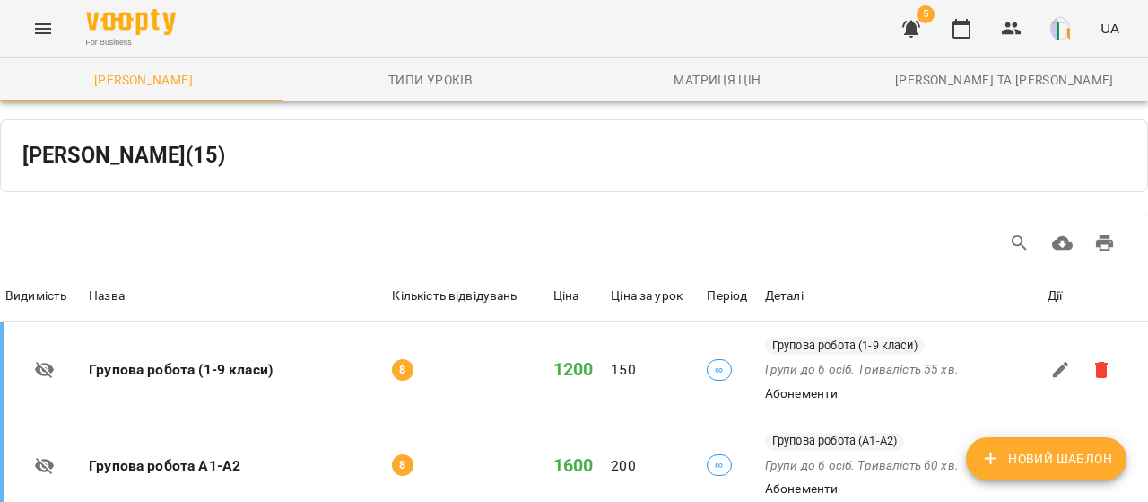
drag, startPoint x: 606, startPoint y: 337, endPoint x: 631, endPoint y: 342, distance: 24.6
drag, startPoint x: 561, startPoint y: 150, endPoint x: 626, endPoint y: 153, distance: 65.6
